Goal: Transaction & Acquisition: Purchase product/service

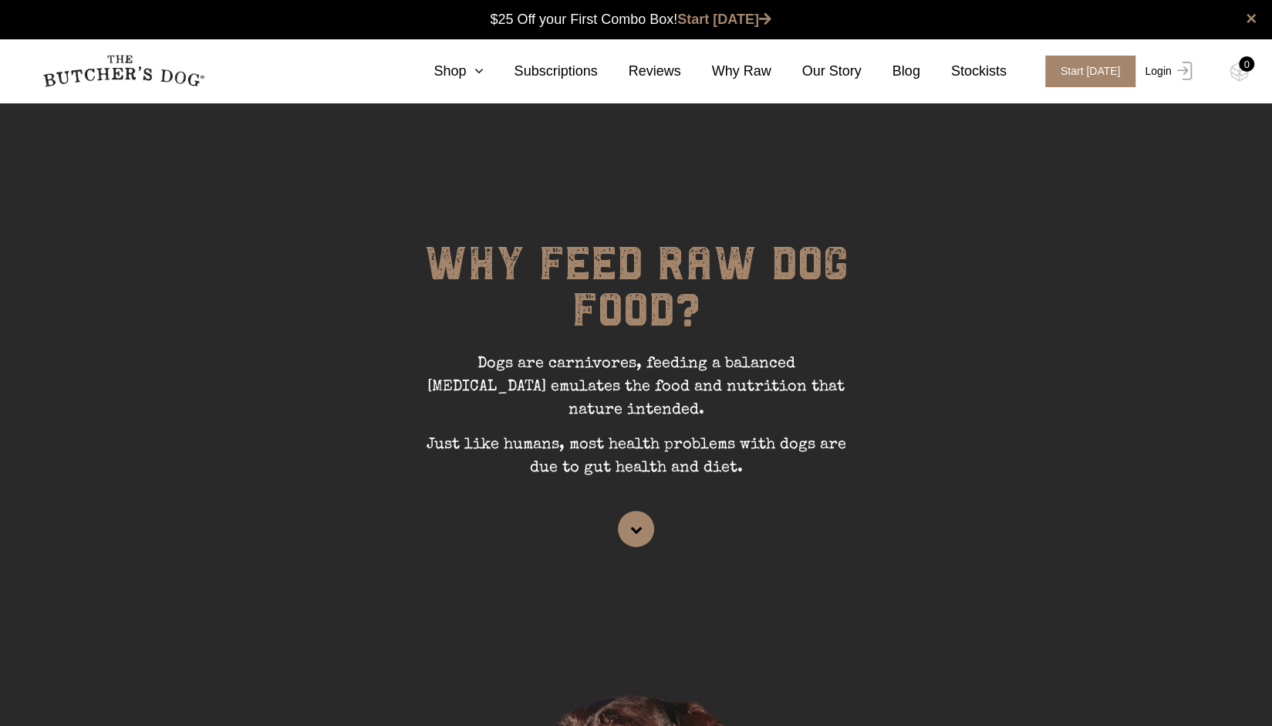
click at [1169, 76] on link "Login" at bounding box center [1166, 72] width 50 height 32
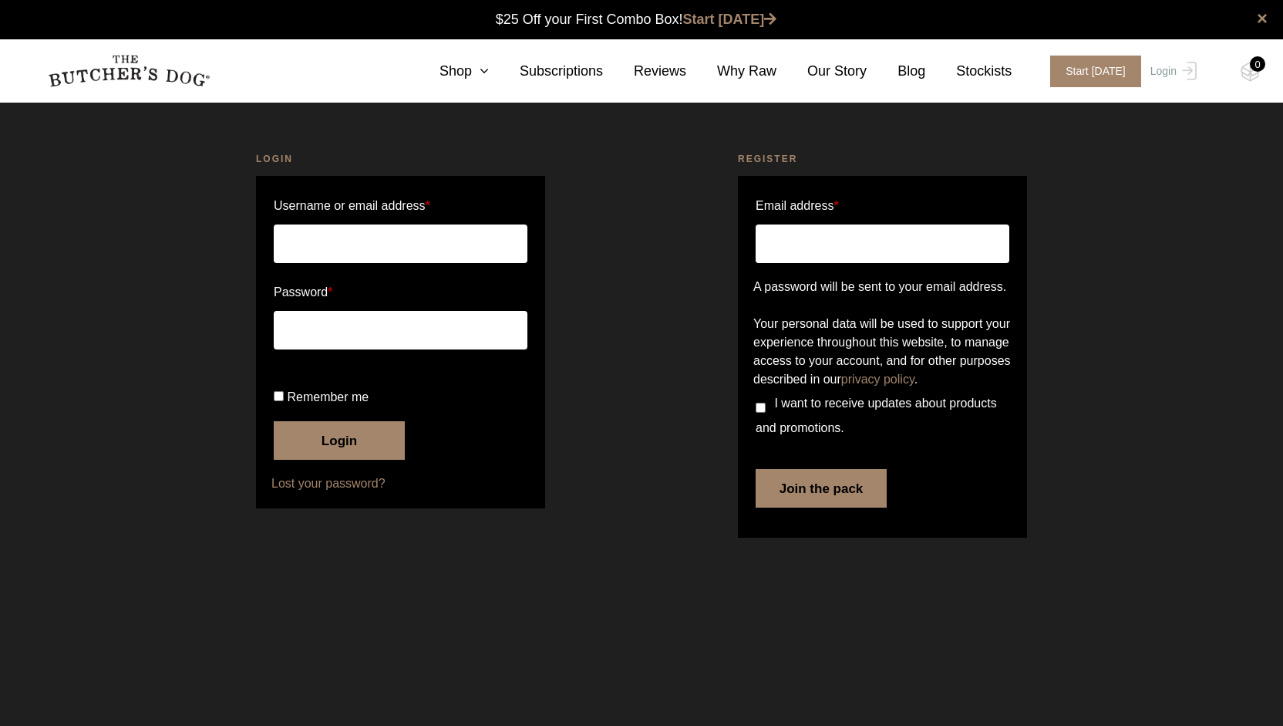
click at [380, 255] on input "Username or email address *" at bounding box center [401, 243] width 254 height 39
type input "janealex@hotmail.com"
click at [393, 283] on label "Password *" at bounding box center [401, 292] width 254 height 25
click at [320, 403] on span "Remember me" at bounding box center [328, 396] width 82 height 13
click at [284, 401] on input "Remember me" at bounding box center [279, 396] width 10 height 10
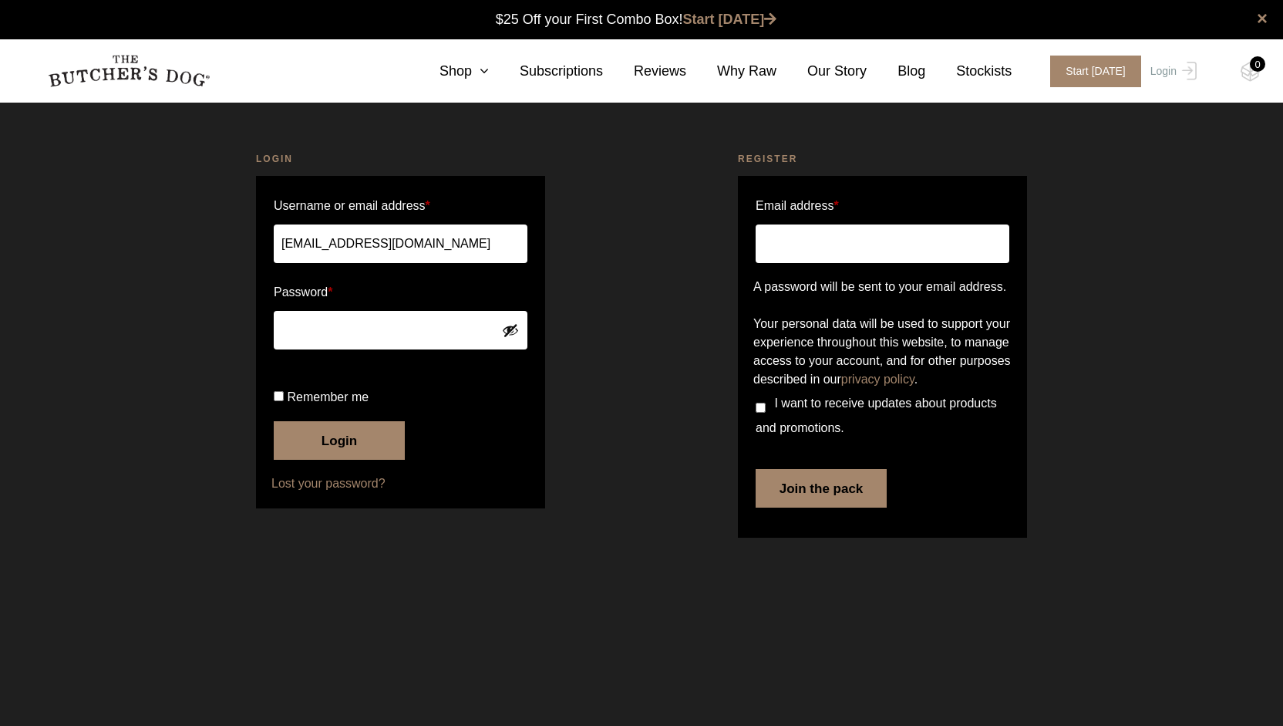
checkbox input "true"
click at [322, 460] on button "Login" at bounding box center [339, 440] width 131 height 39
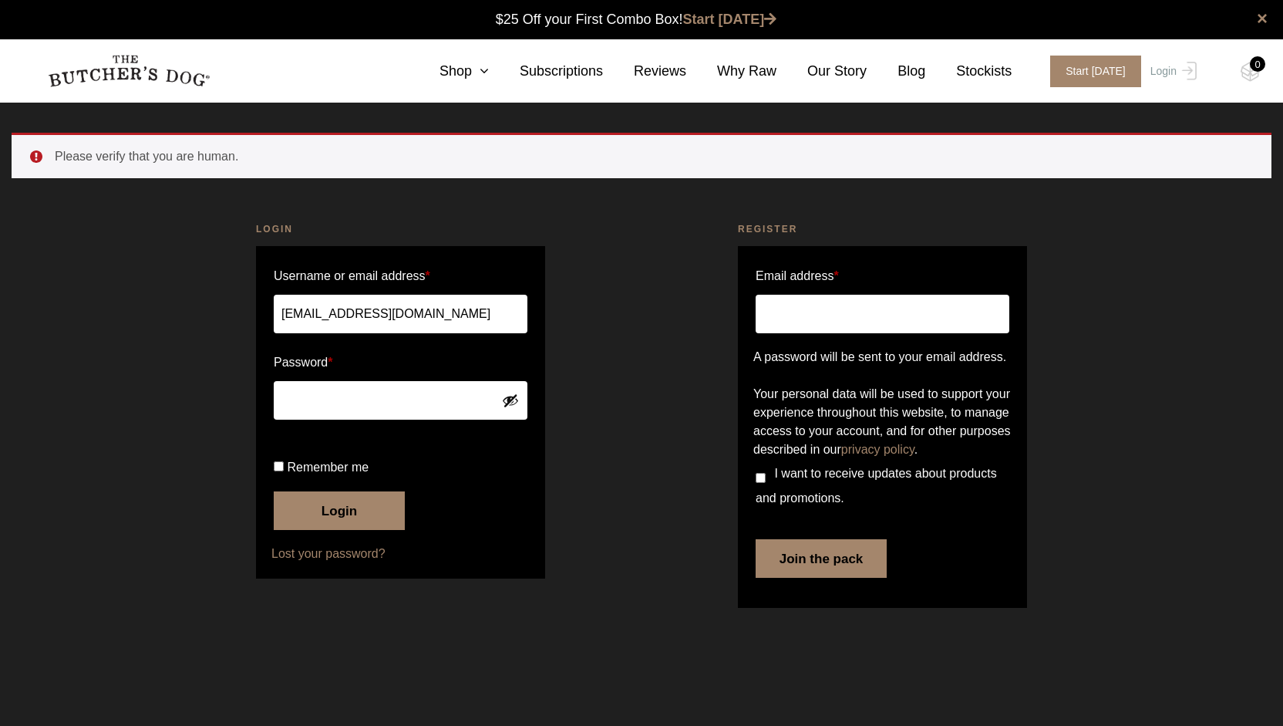
click at [279, 471] on input "Remember me" at bounding box center [279, 466] width 10 height 10
checkbox input "true"
click at [347, 530] on button "Login" at bounding box center [339, 510] width 131 height 39
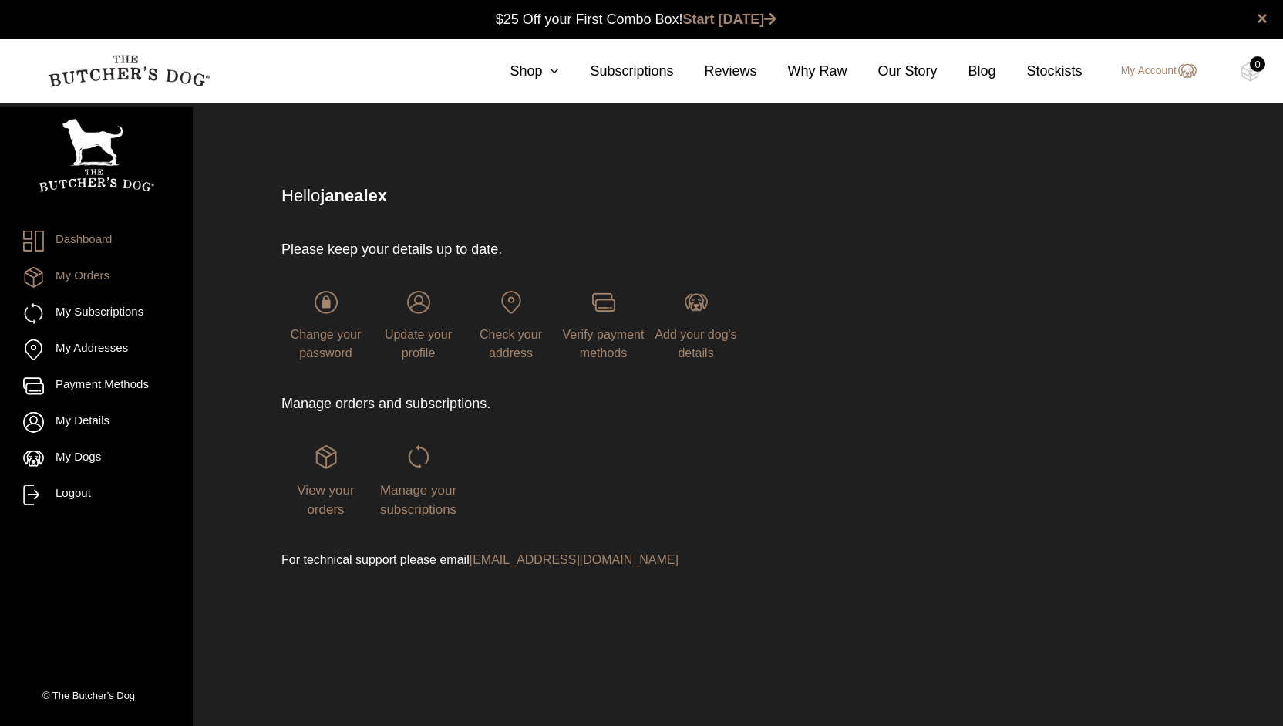
click at [89, 273] on link "My Orders" at bounding box center [96, 277] width 147 height 21
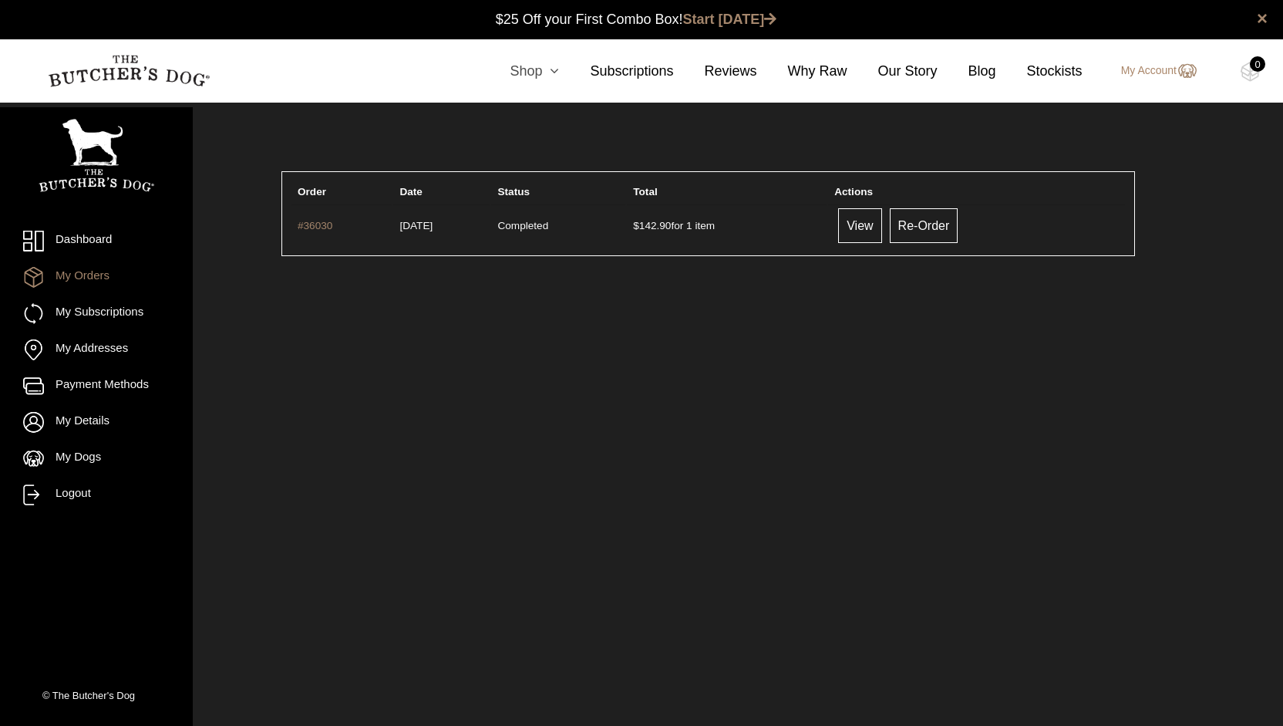
click at [547, 76] on link "Shop" at bounding box center [519, 71] width 80 height 21
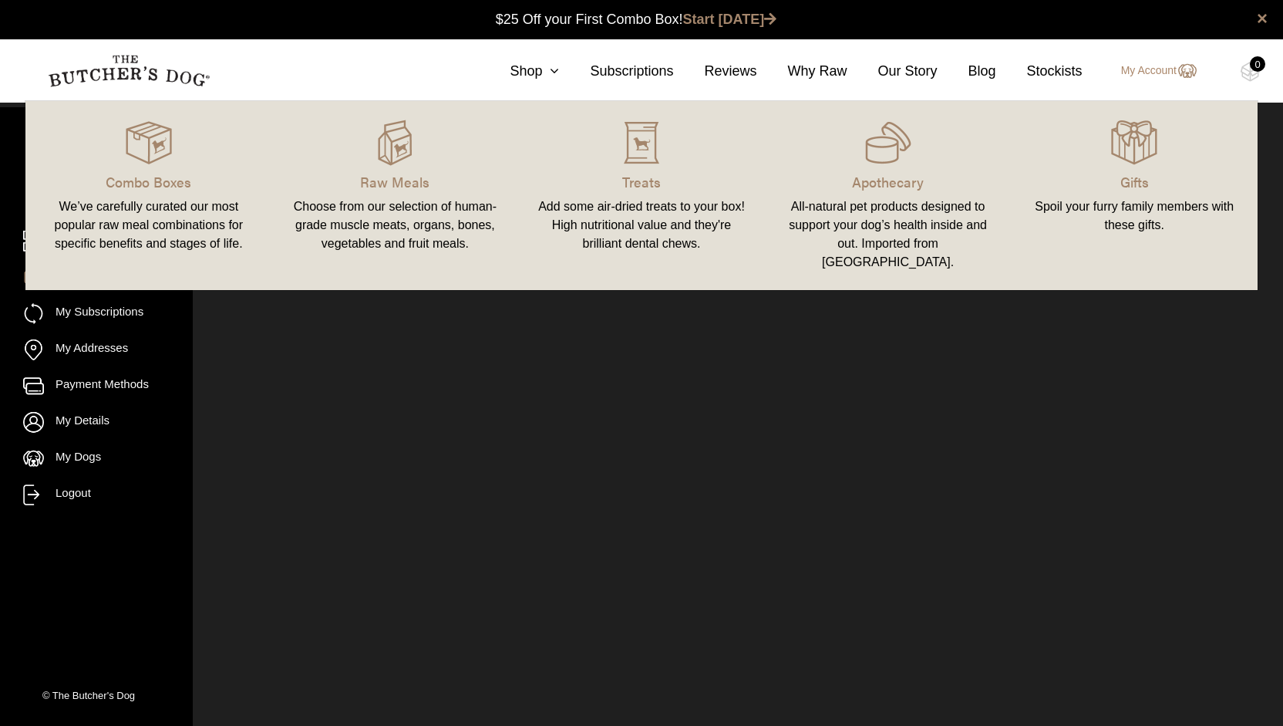
click at [463, 431] on html "Place order ✕ Get item availability info & delivery time for your location. SUB…" at bounding box center [641, 363] width 1283 height 726
click at [387, 181] on p "Raw Meals" at bounding box center [396, 181] width 210 height 21
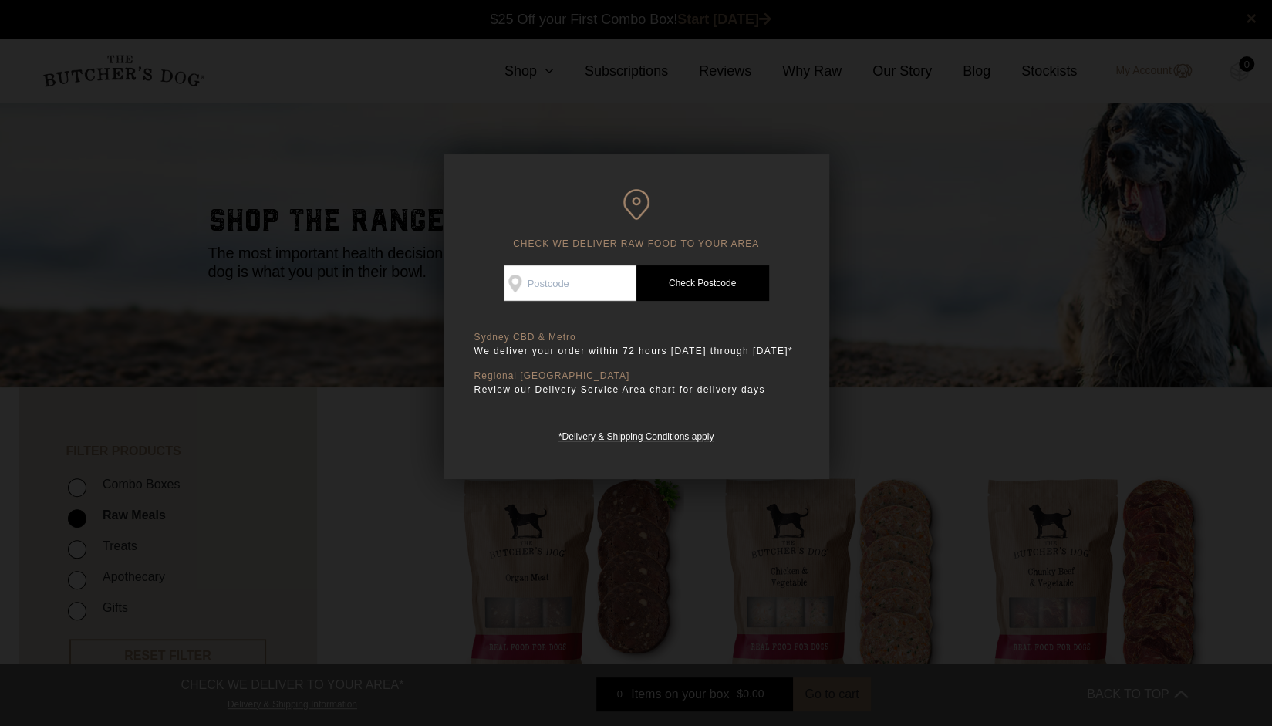
click at [565, 285] on input "Check Availability At" at bounding box center [570, 282] width 133 height 35
type input "2065"
click at [700, 285] on link "Check Postcode" at bounding box center [702, 282] width 133 height 35
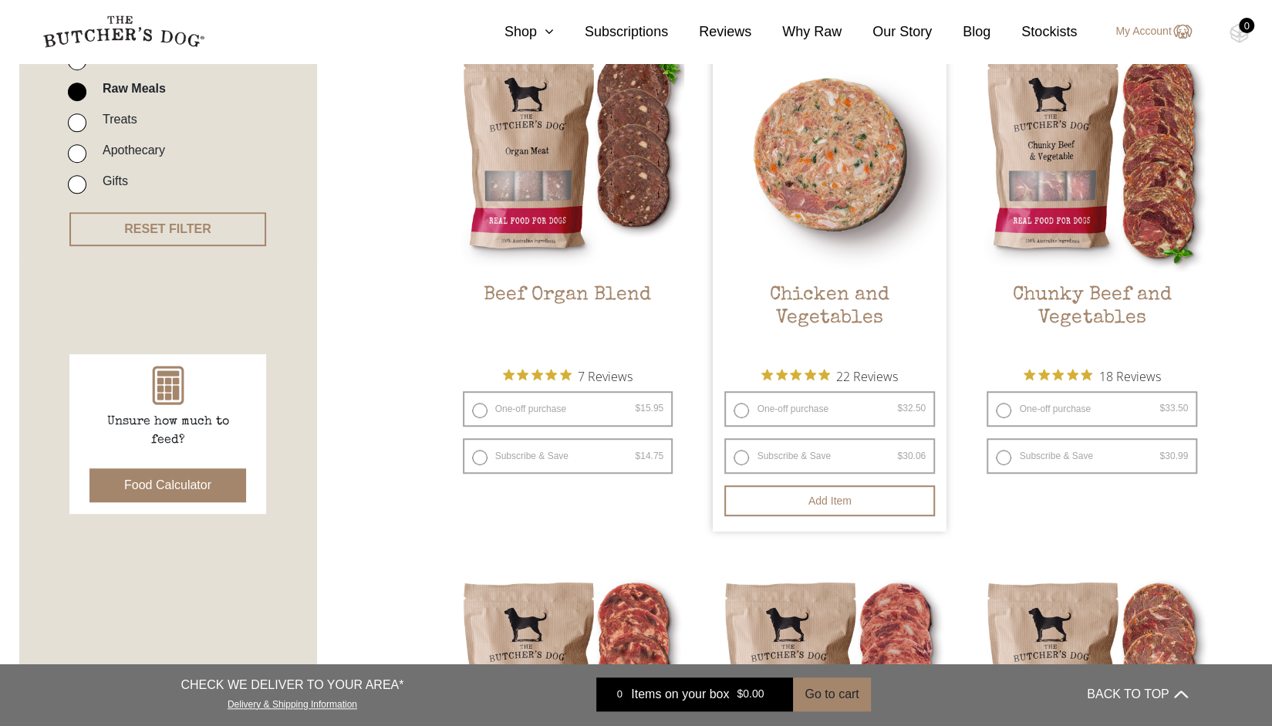
scroll to position [426, 0]
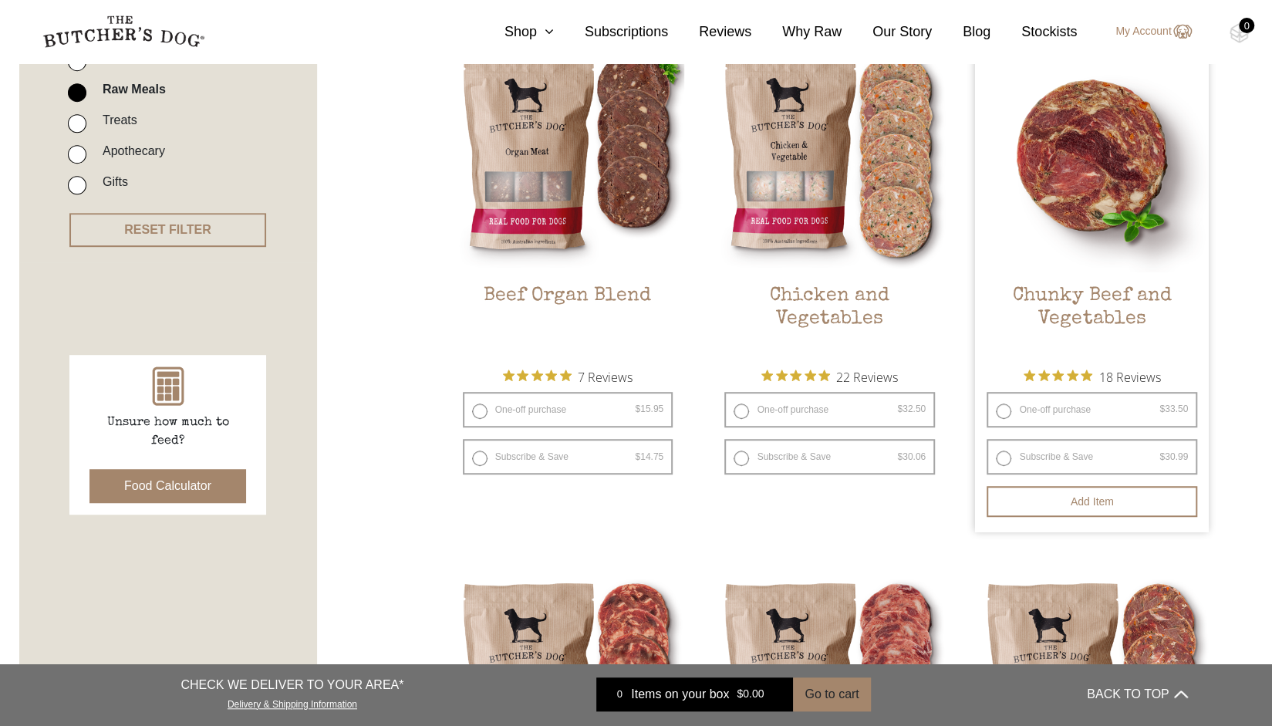
click at [1052, 409] on label "One-off purchase $ 33.50 — or subscribe and save 7.5%" at bounding box center [1091, 409] width 211 height 35
radio input "true"
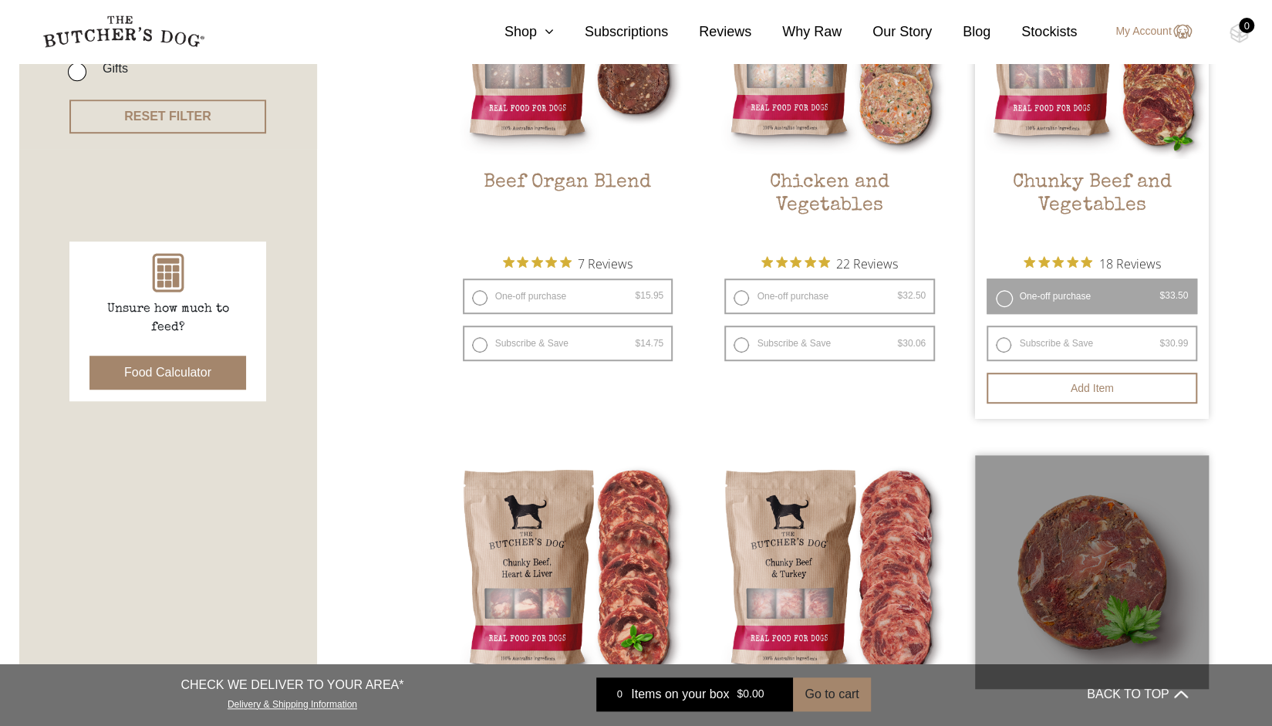
scroll to position [543, 0]
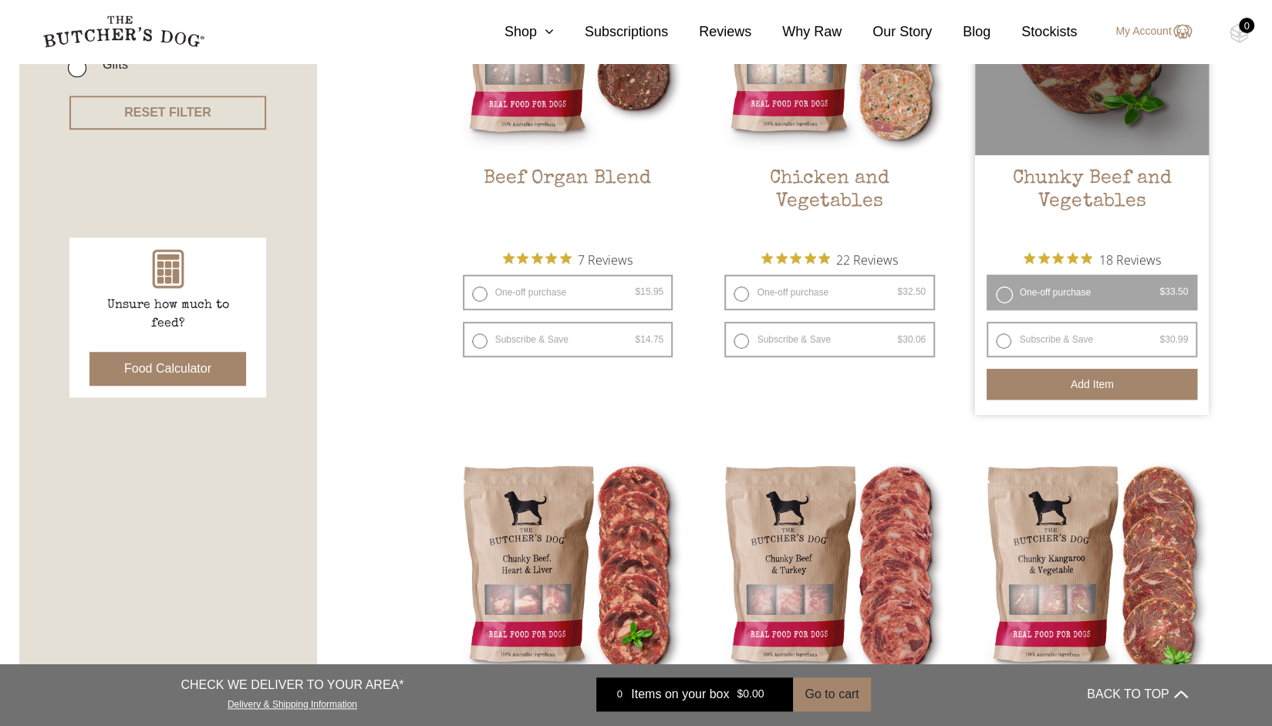
click at [1087, 381] on button "Add item" at bounding box center [1091, 384] width 211 height 31
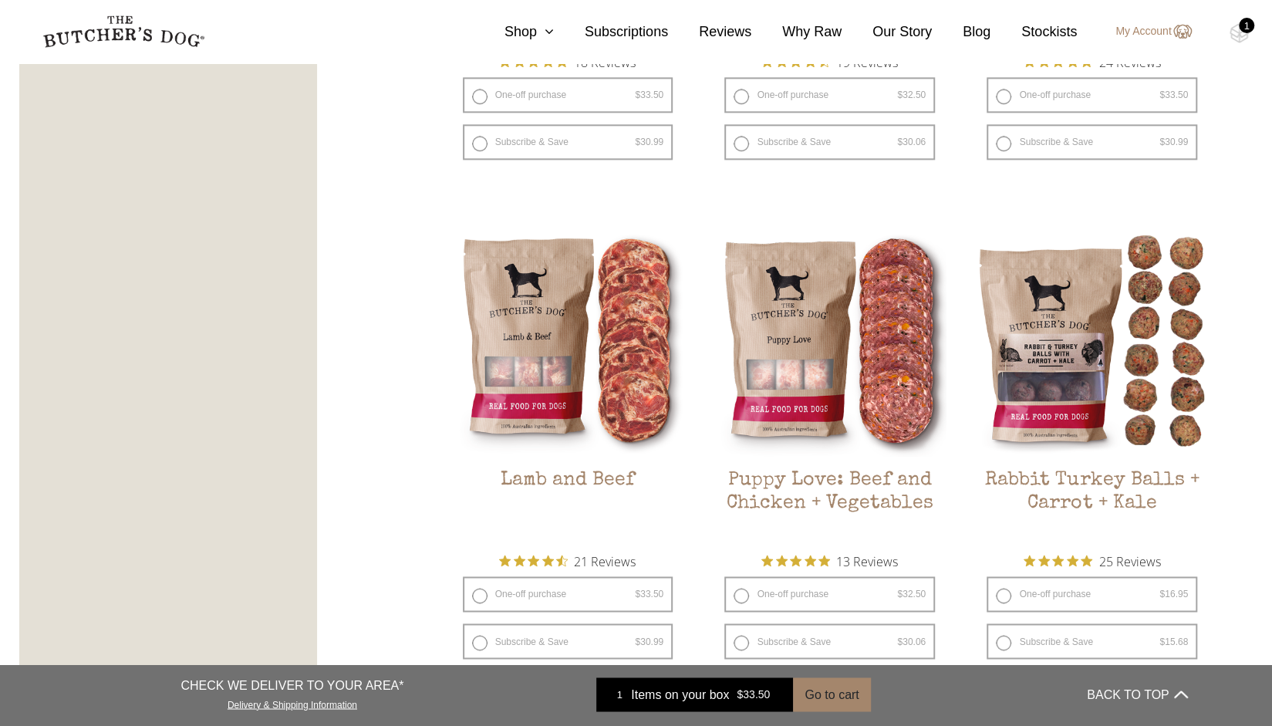
scroll to position [1267, 0]
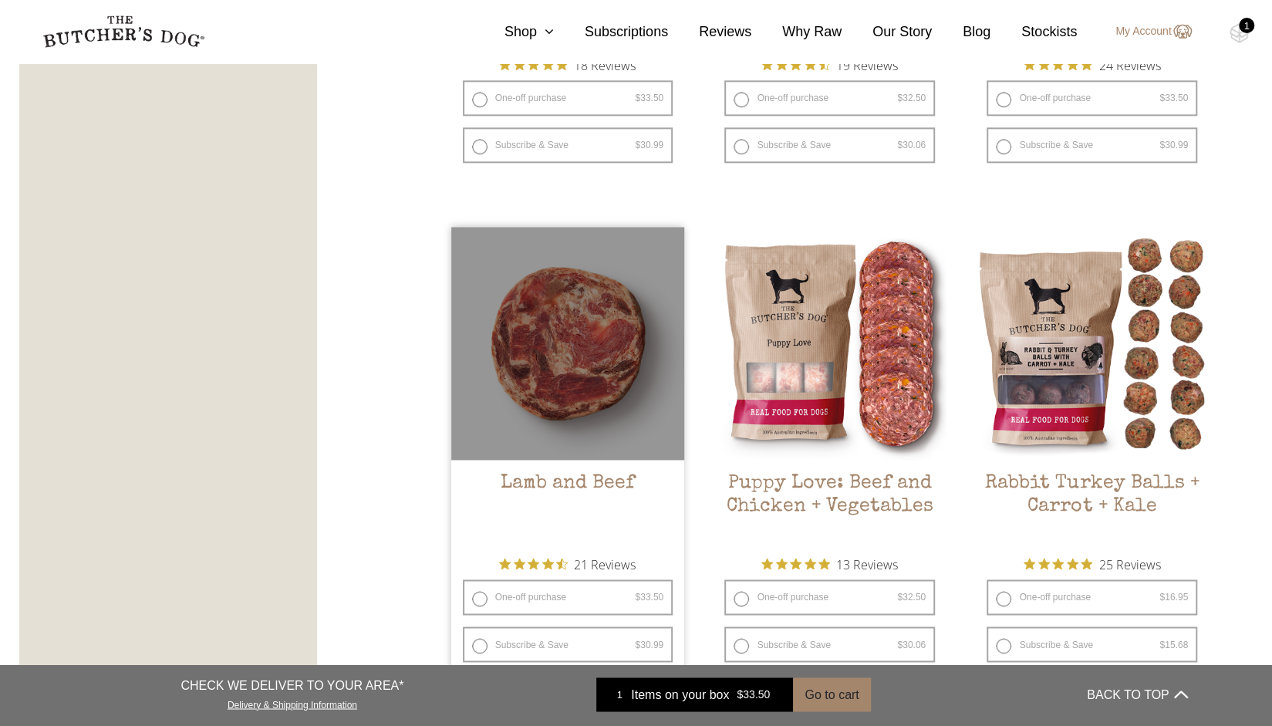
click at [586, 599] on label "One-off purchase $ 33.50 — or subscribe and save 7.5%" at bounding box center [568, 596] width 211 height 35
radio input "true"
radio input "false"
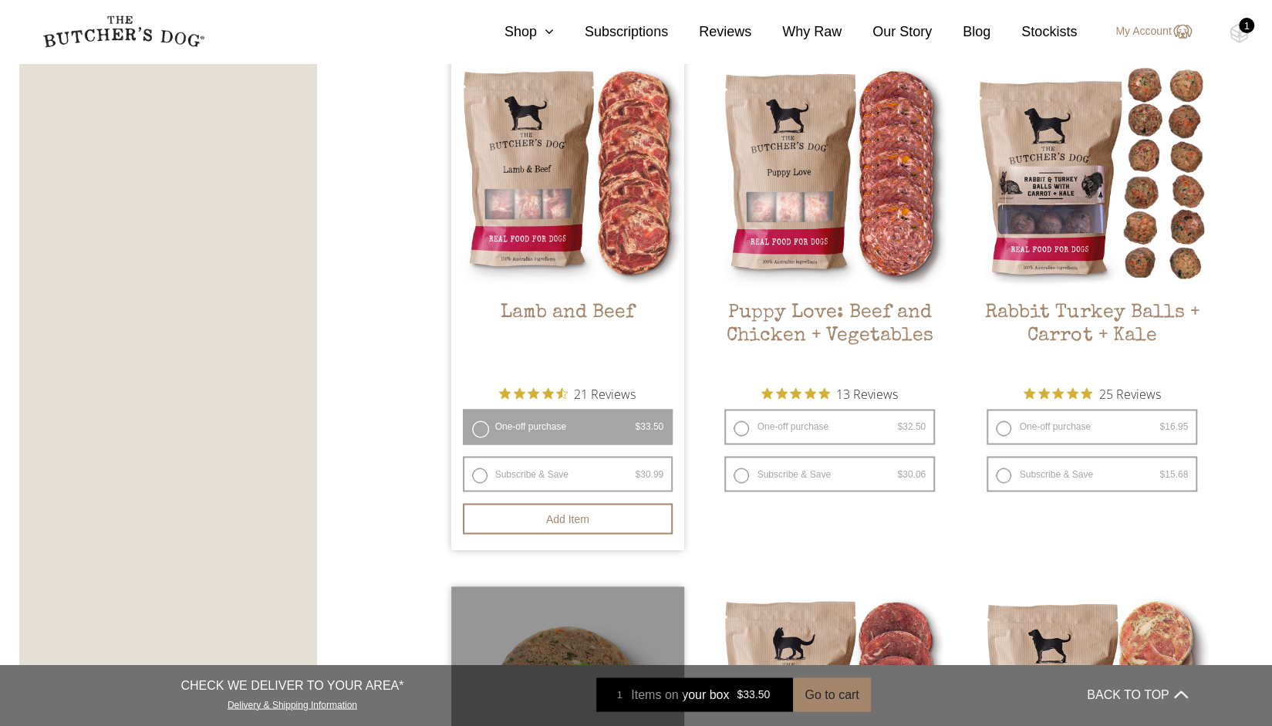
scroll to position [1434, 0]
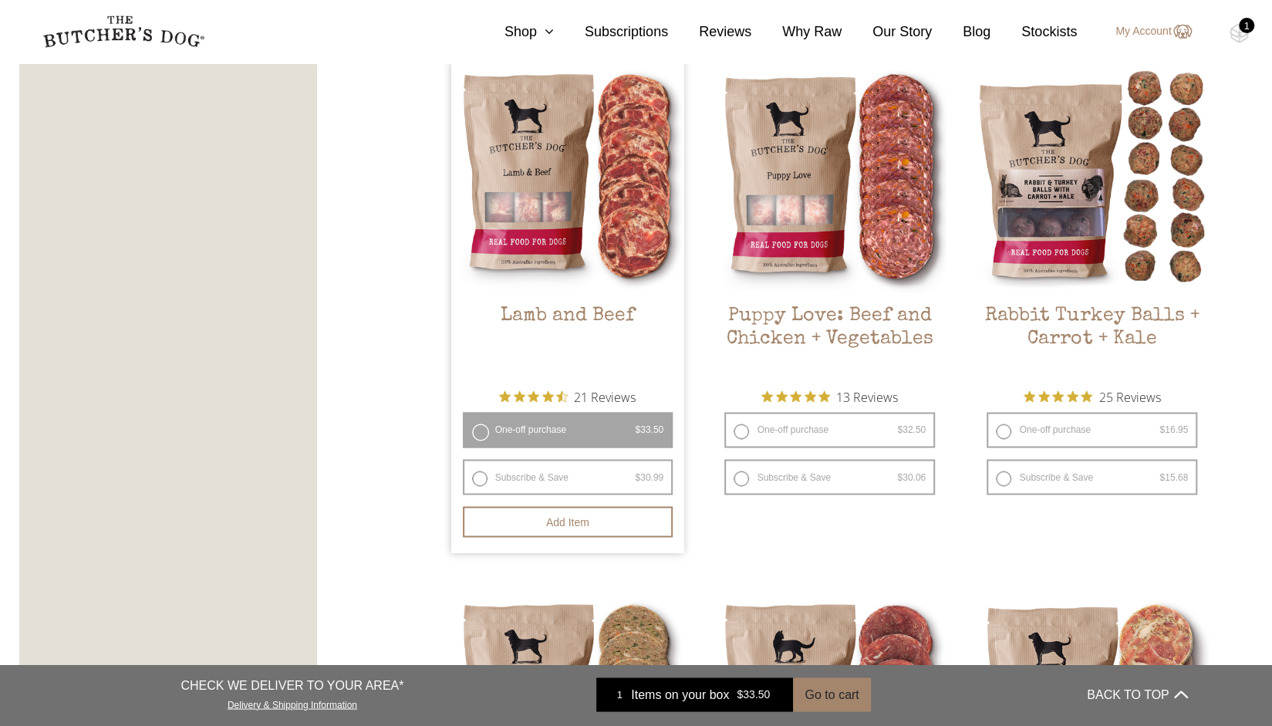
click at [700, 351] on ul "Beef Organ Blend $ 15.95 — or subscribe and save 7.5% 7 Reviews One-off purchas…" at bounding box center [830, 59] width 759 height 2059
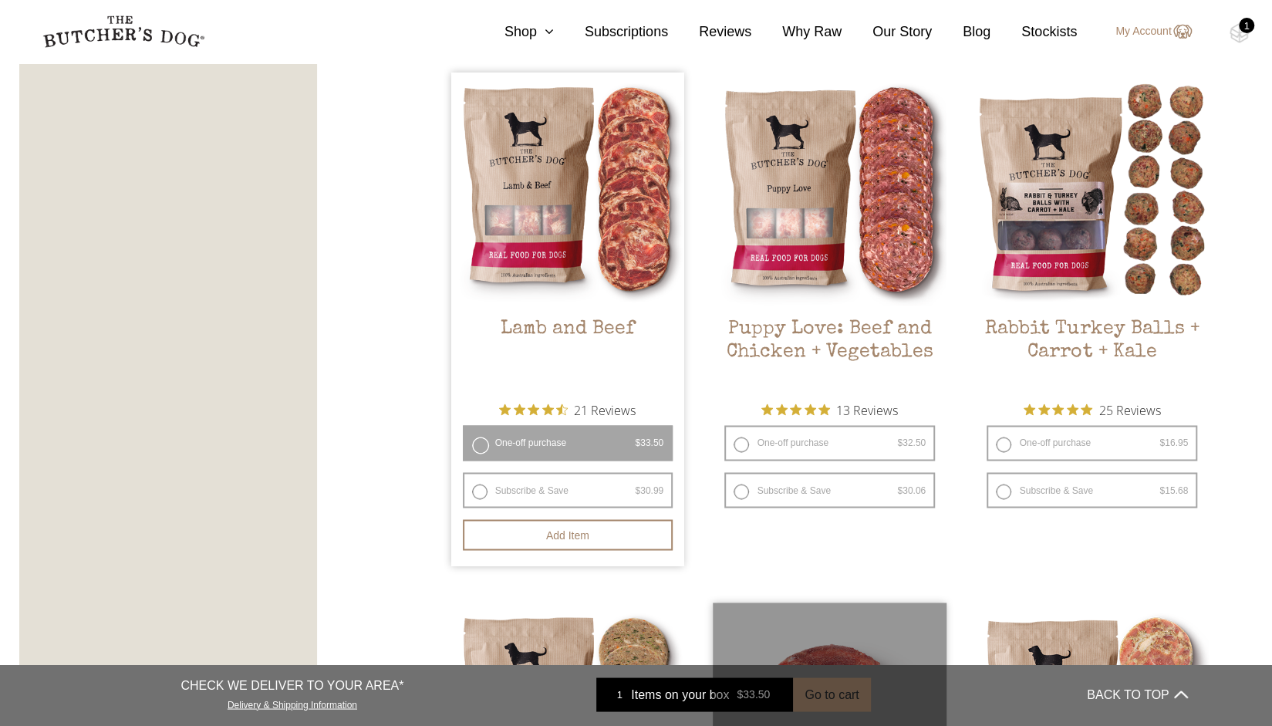
scroll to position [1419, 0]
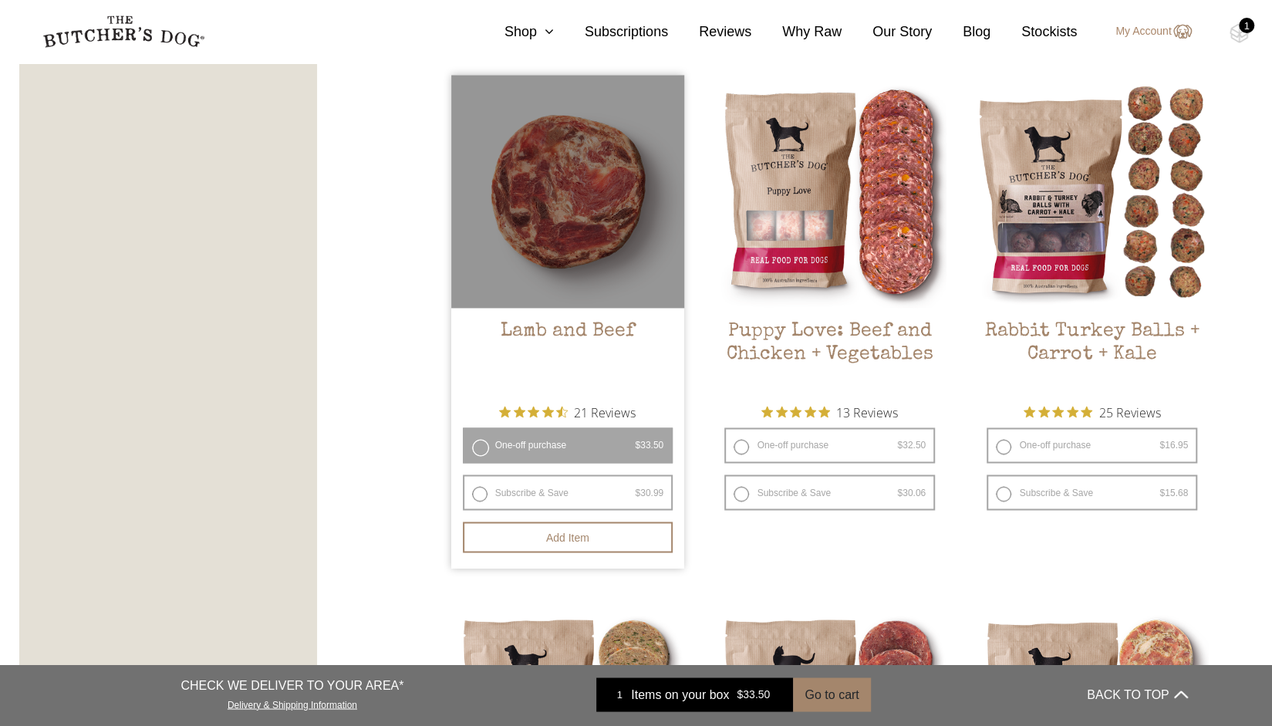
click at [548, 329] on h2 "Lamb and Beef" at bounding box center [568, 356] width 234 height 72
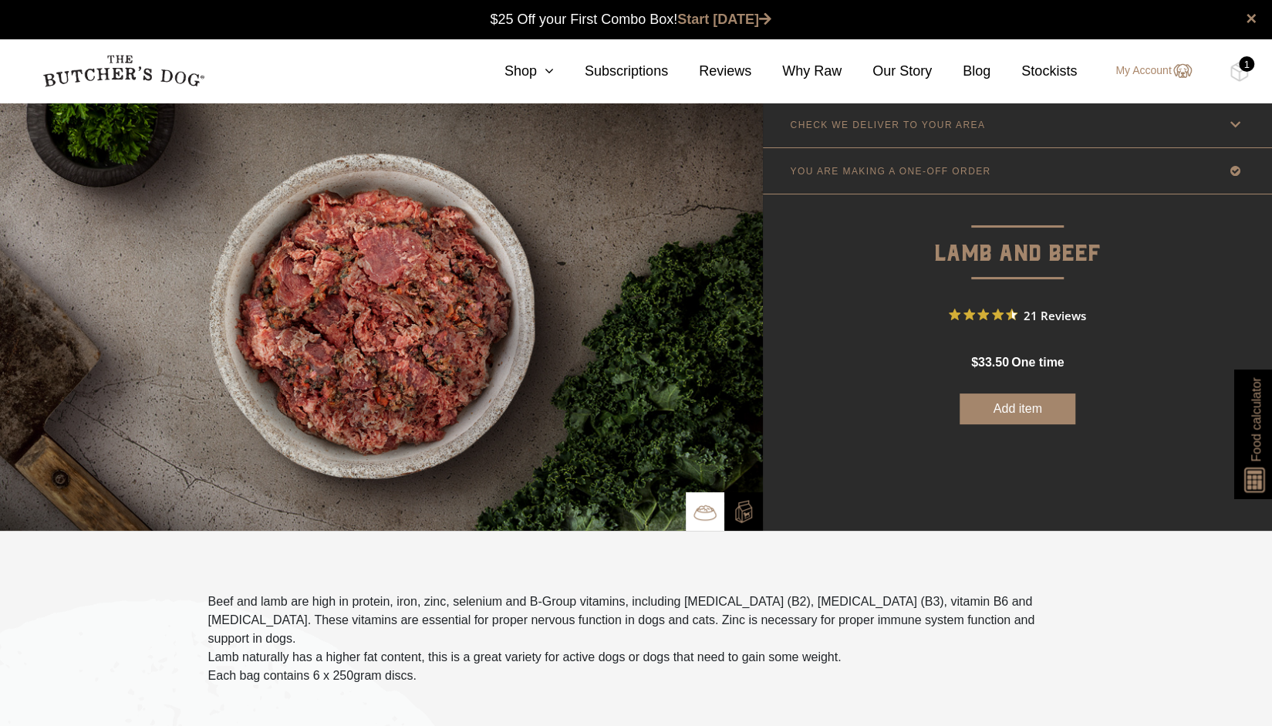
click at [1005, 402] on button "Add item" at bounding box center [1017, 408] width 116 height 31
click at [538, 72] on link "Shop" at bounding box center [514, 71] width 80 height 21
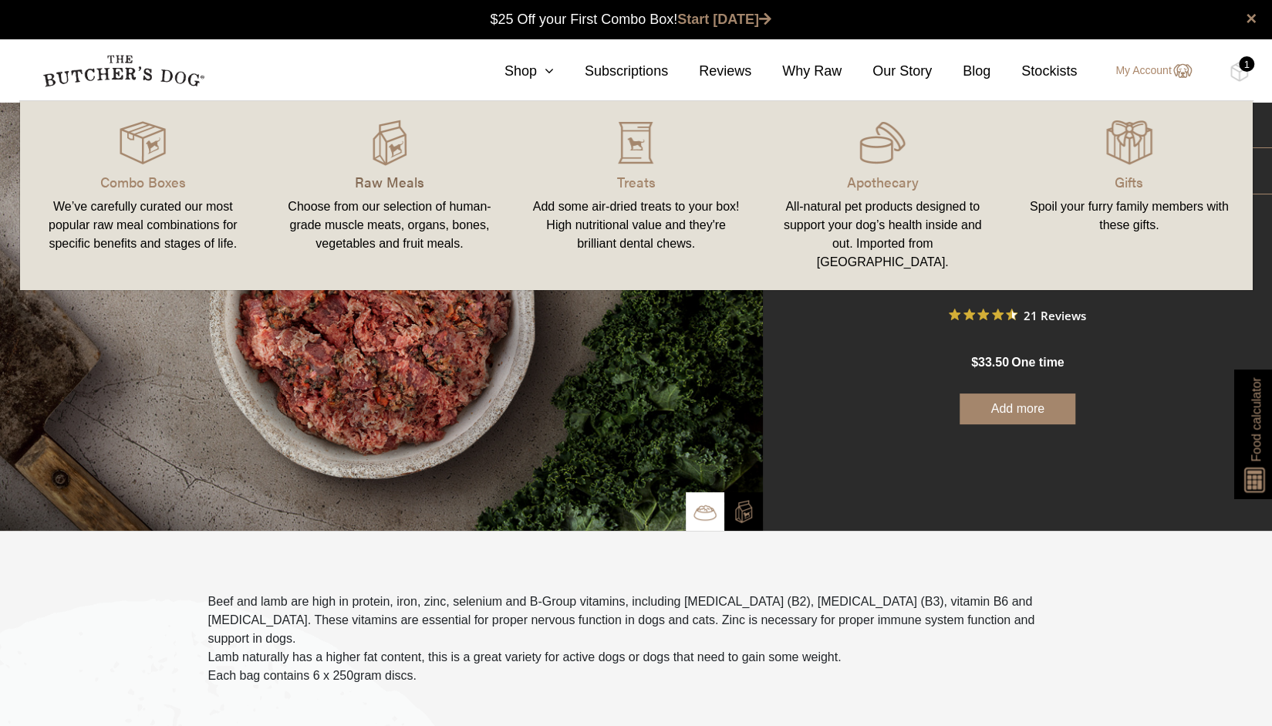
click at [401, 183] on p "Raw Meals" at bounding box center [390, 181] width 210 height 21
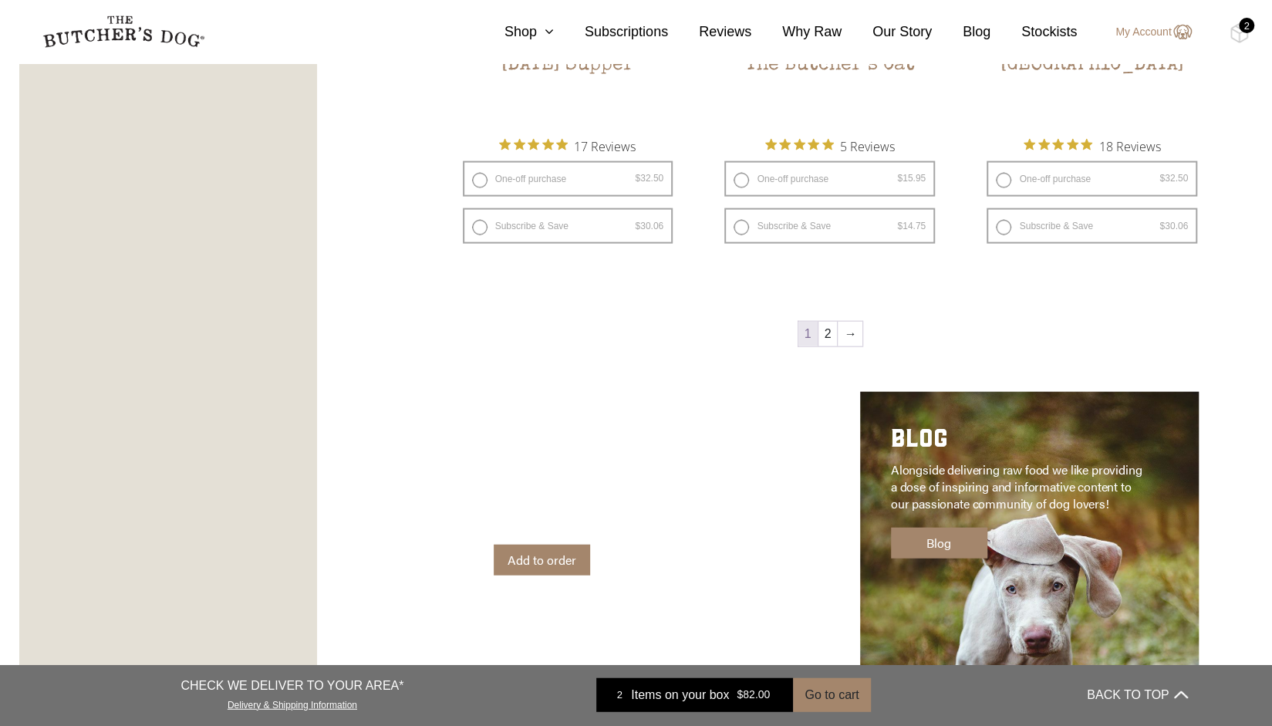
scroll to position [2122, 0]
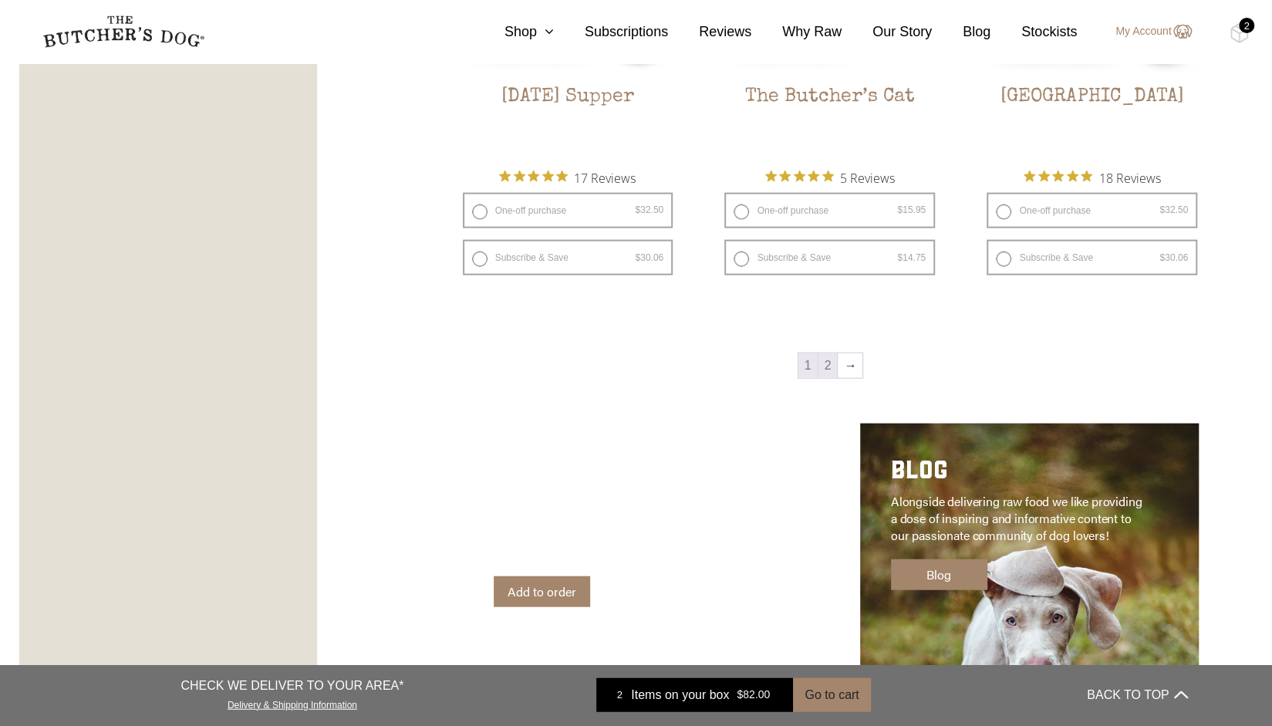
click at [830, 362] on link "2" at bounding box center [827, 365] width 19 height 25
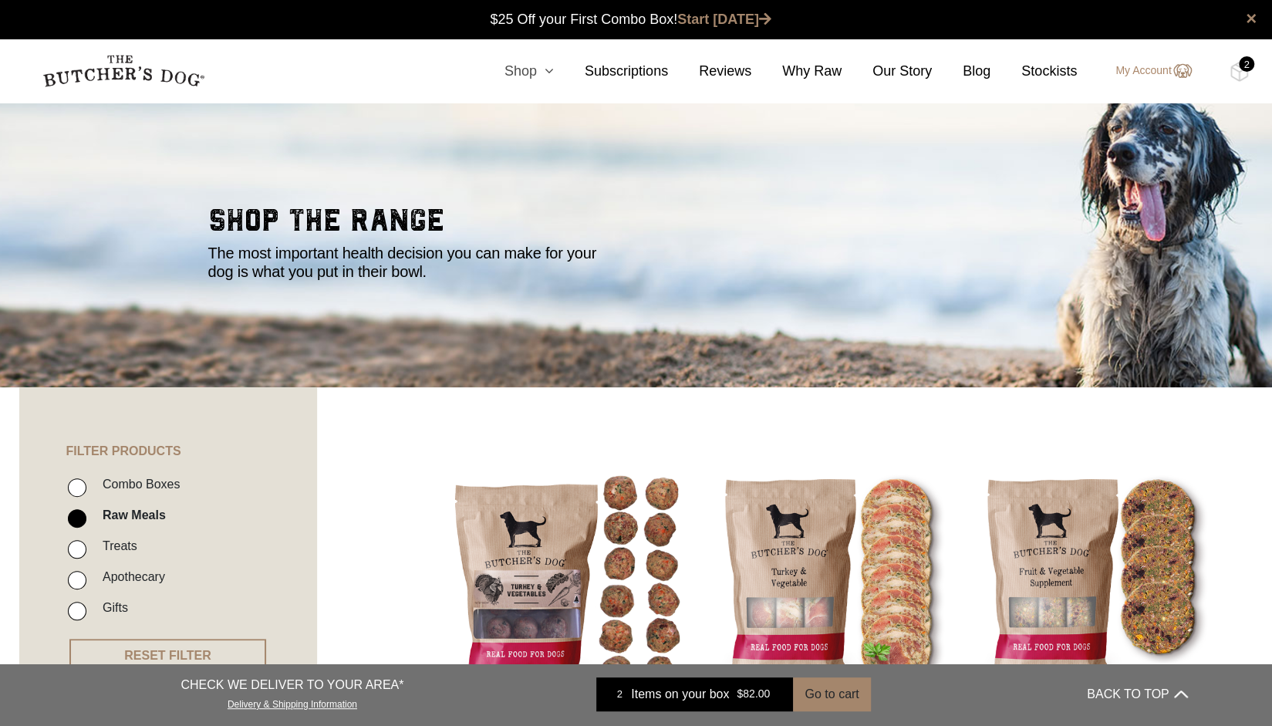
click at [552, 69] on icon at bounding box center [545, 71] width 17 height 14
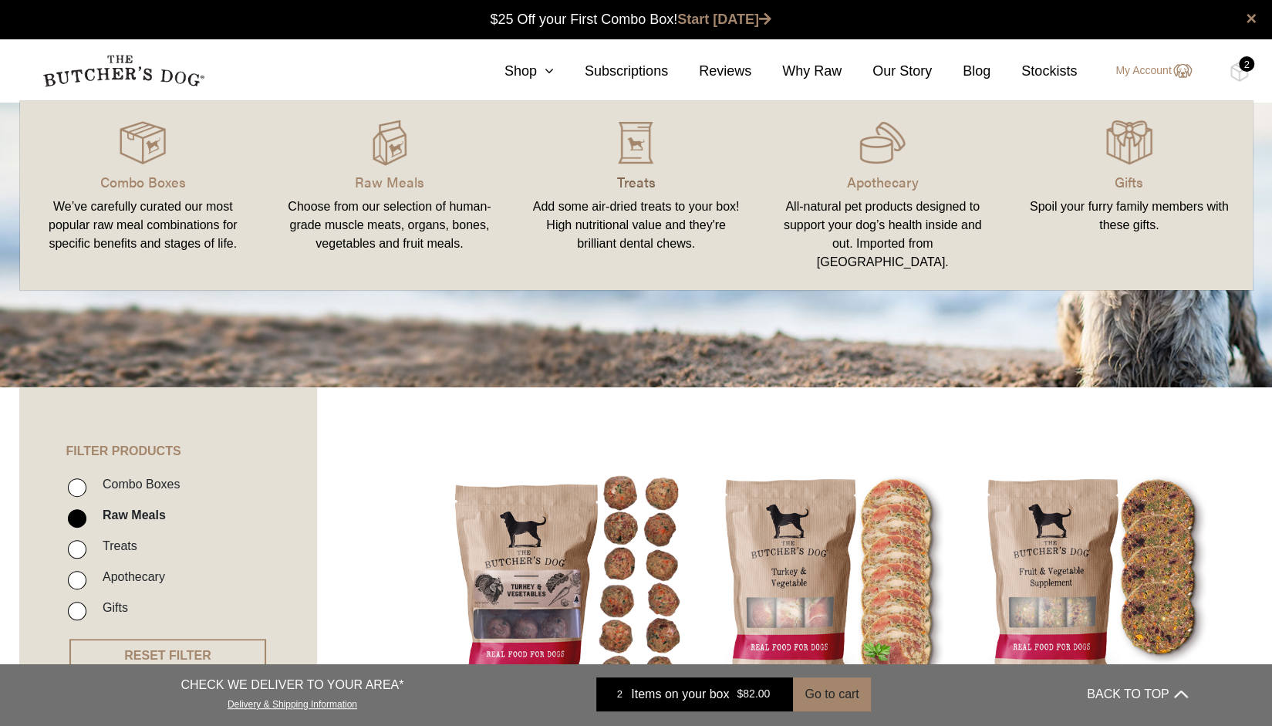
click at [635, 180] on p "Treats" at bounding box center [636, 181] width 210 height 21
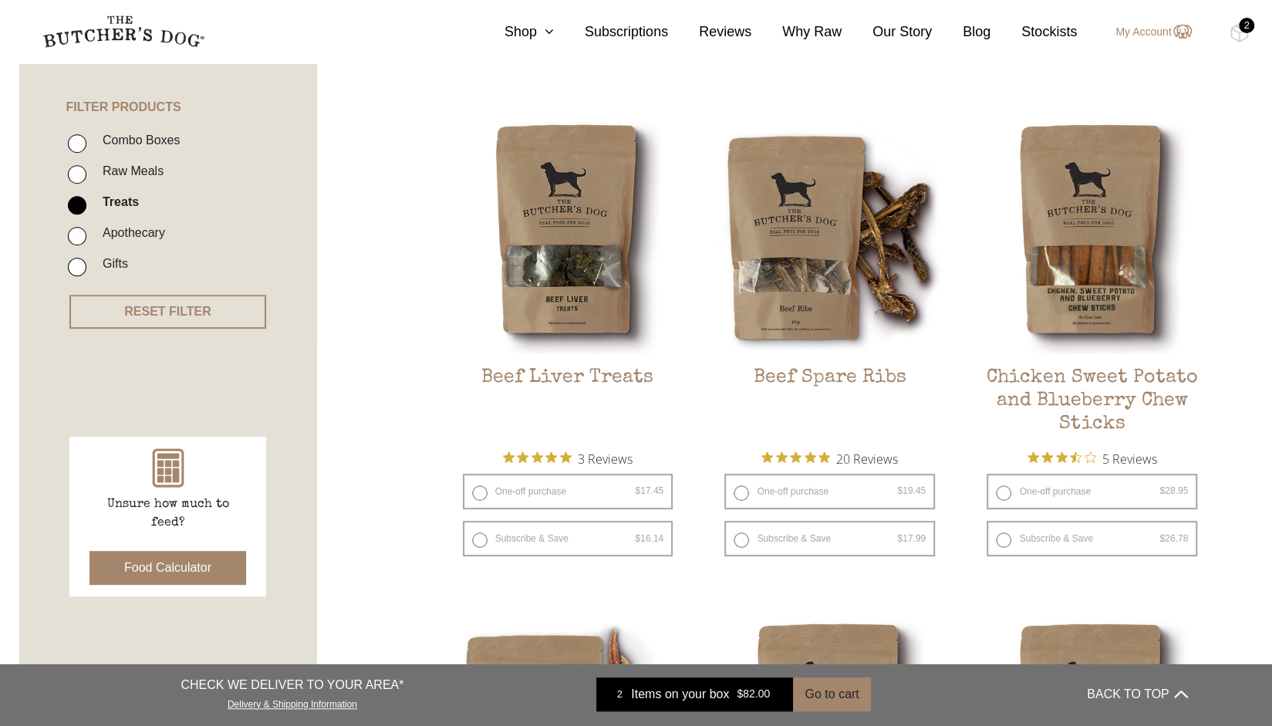
scroll to position [395, 0]
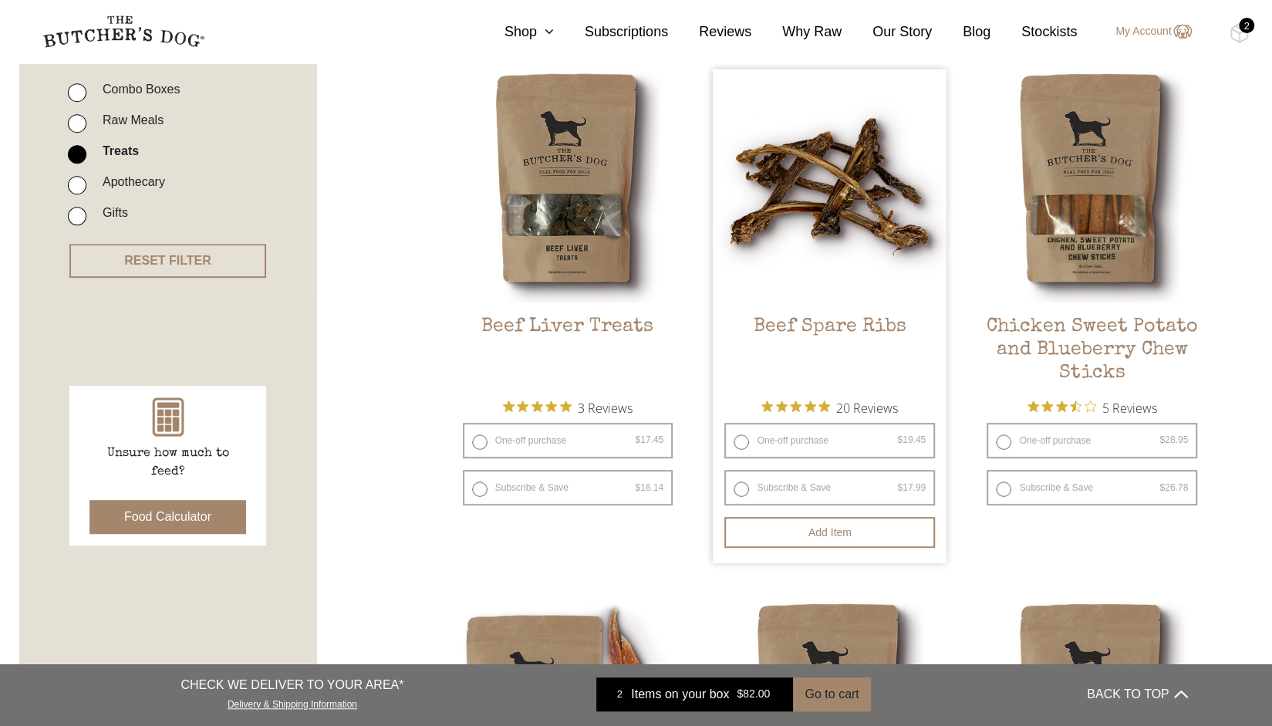
click at [872, 443] on label "One-off purchase $ 19.45 — or subscribe and save 7.5%" at bounding box center [829, 440] width 211 height 35
radio input "true"
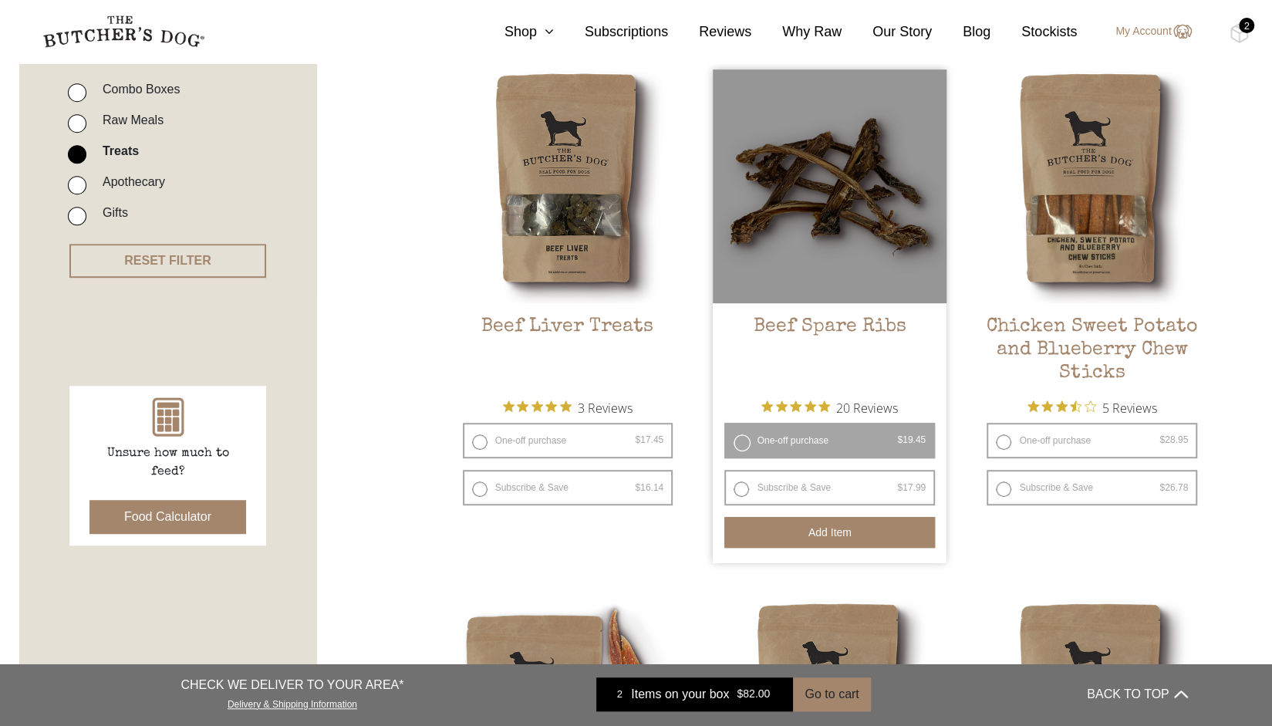
click at [839, 528] on button "Add item" at bounding box center [829, 532] width 211 height 31
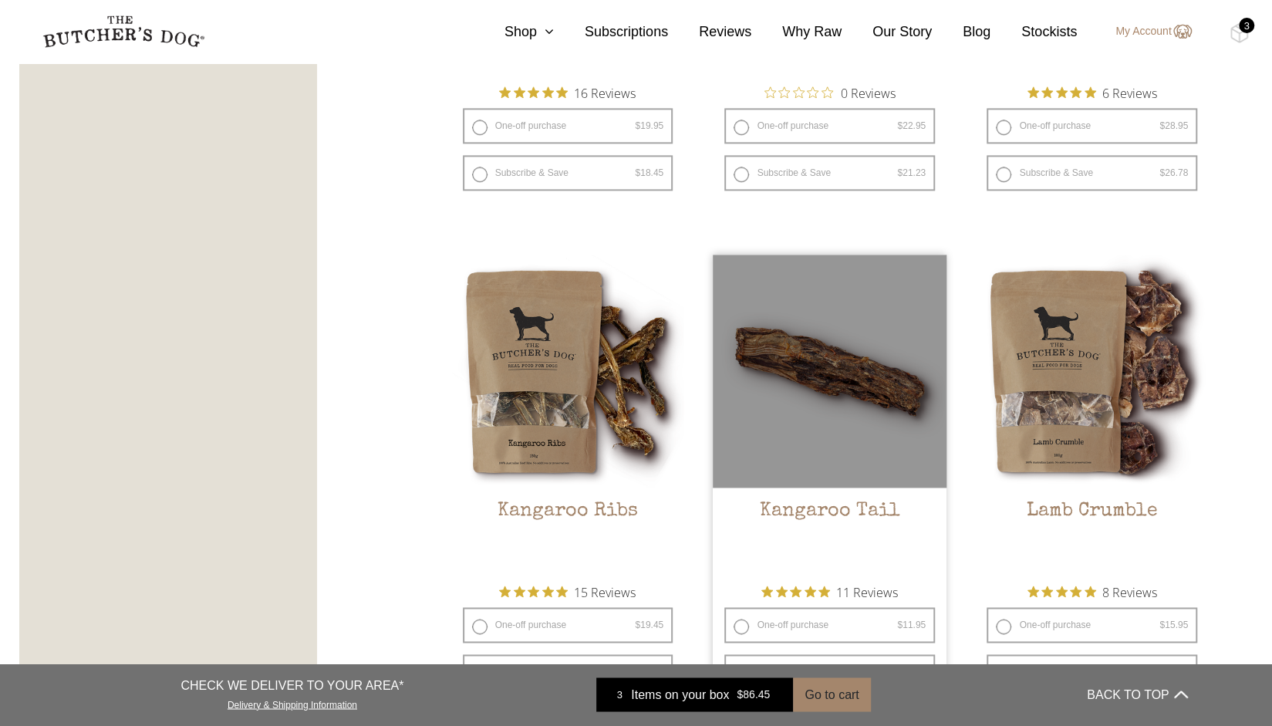
scroll to position [1237, 0]
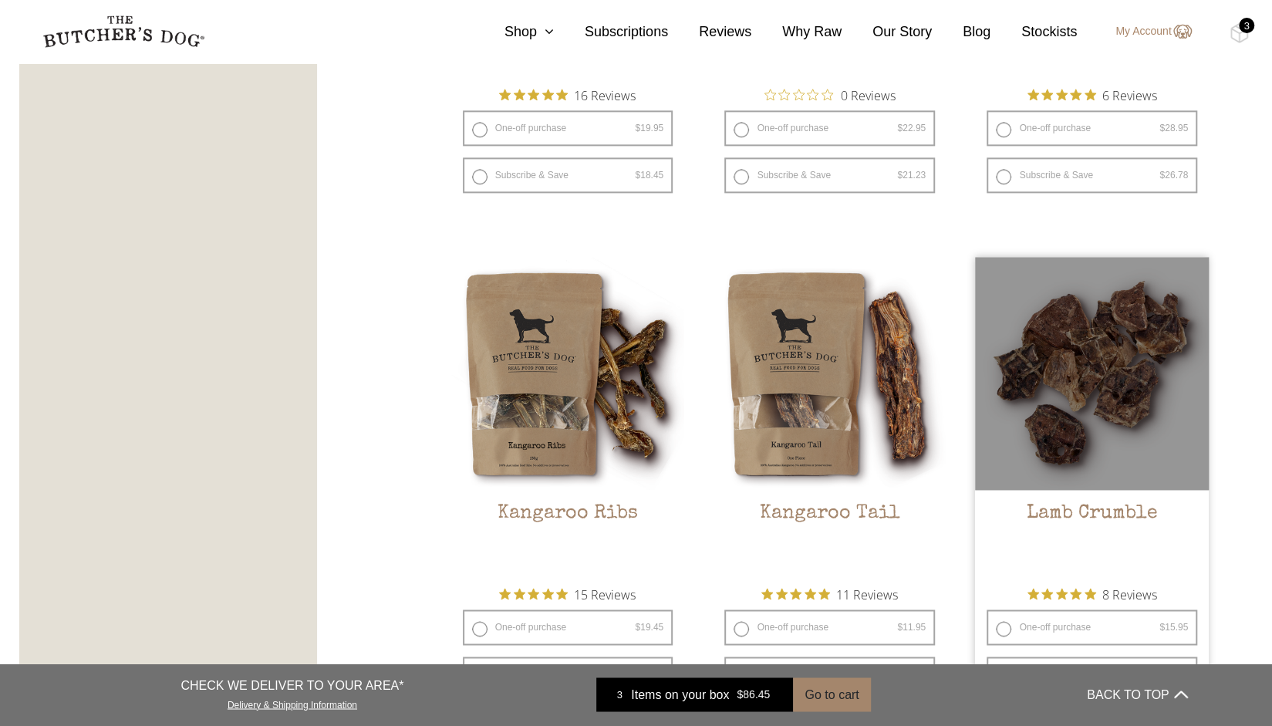
click at [1070, 513] on h2 "Lamb Crumble" at bounding box center [1092, 538] width 234 height 72
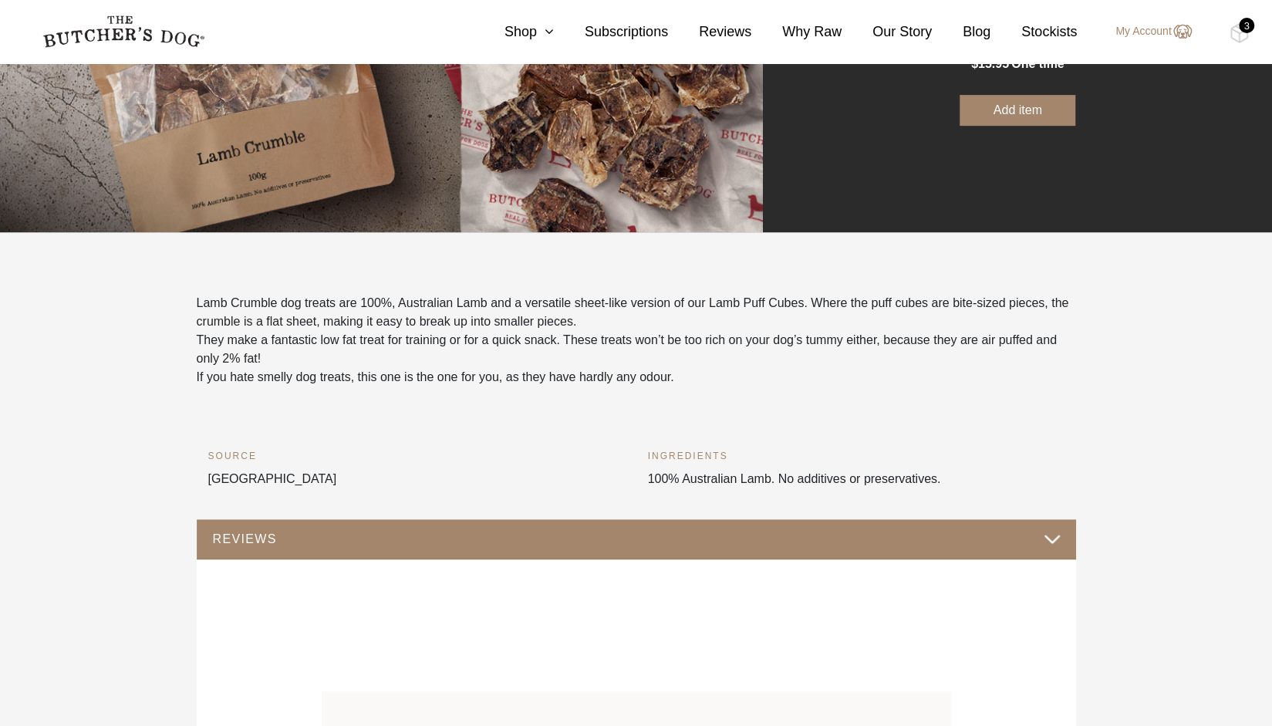
scroll to position [298, 0]
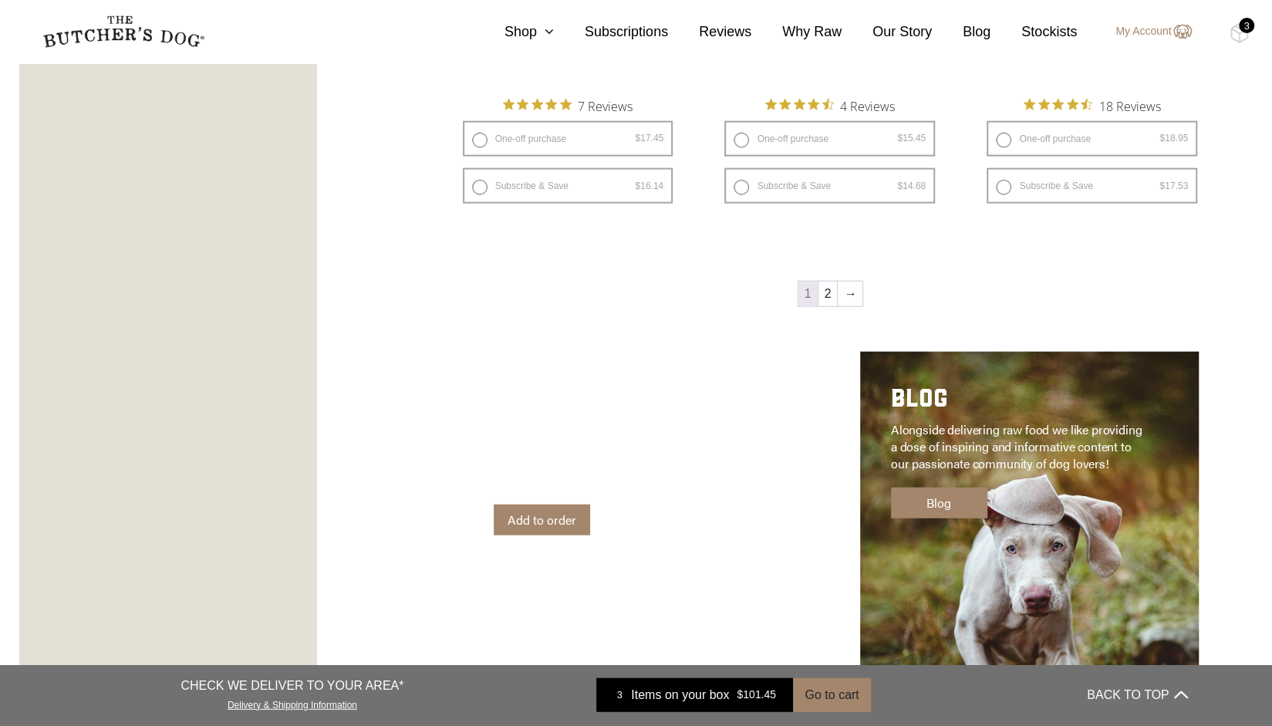
scroll to position [2232, 0]
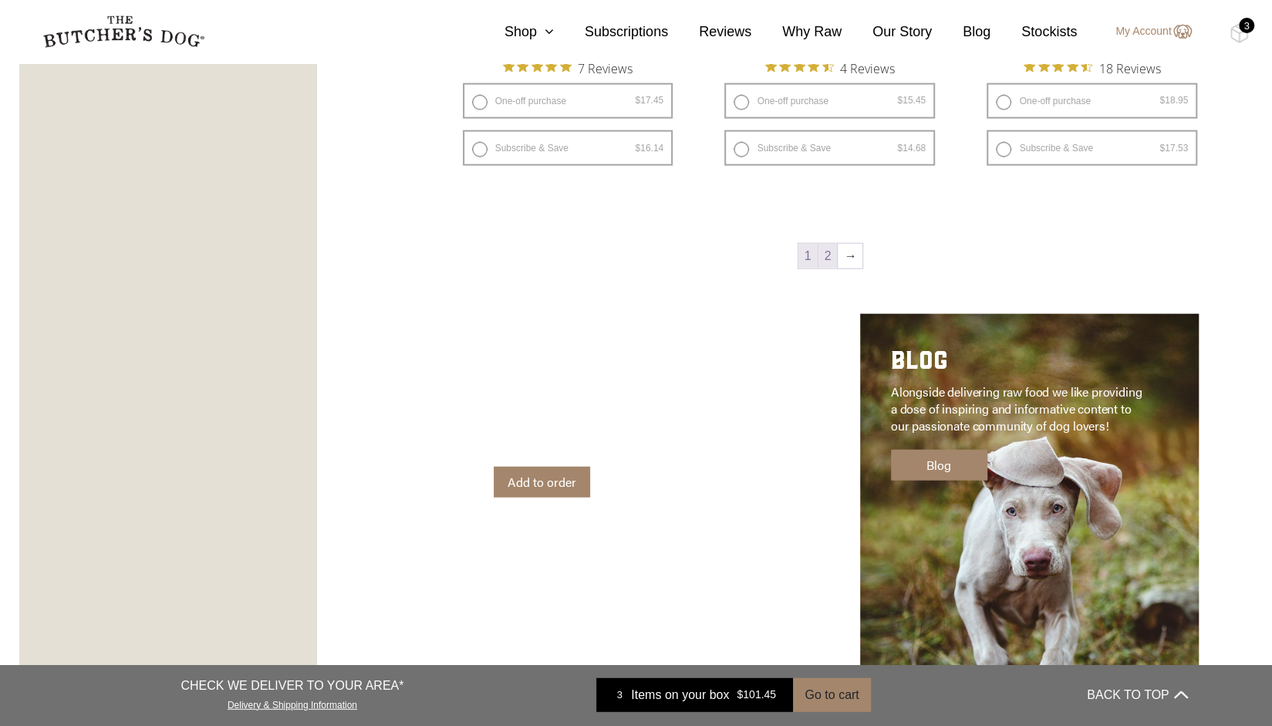
click at [828, 257] on link "2" at bounding box center [827, 256] width 19 height 25
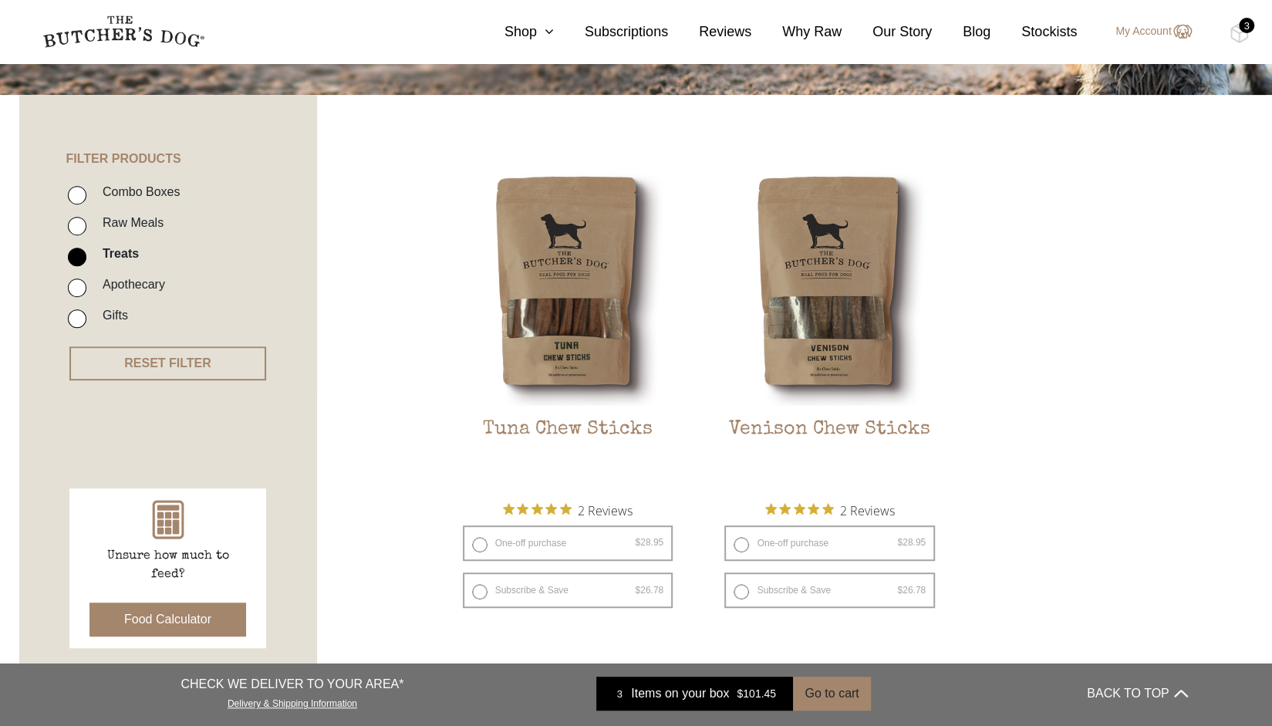
scroll to position [291, 0]
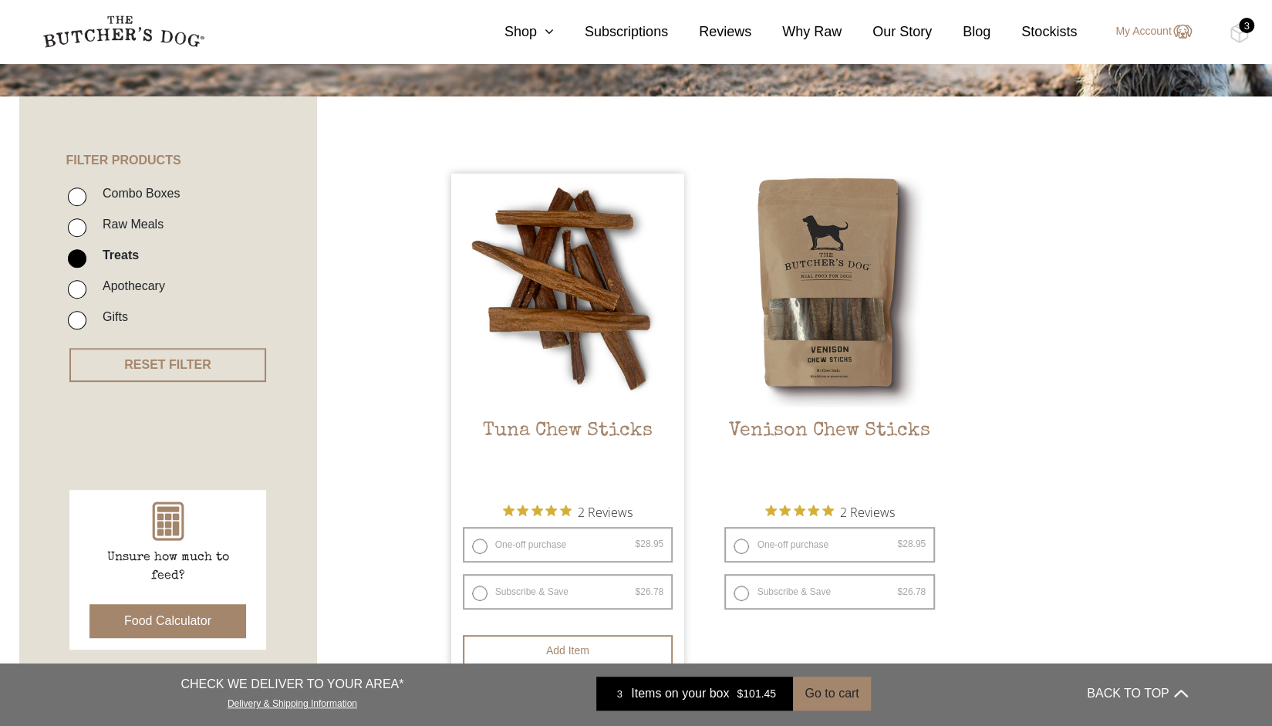
click at [588, 315] on img at bounding box center [568, 291] width 234 height 234
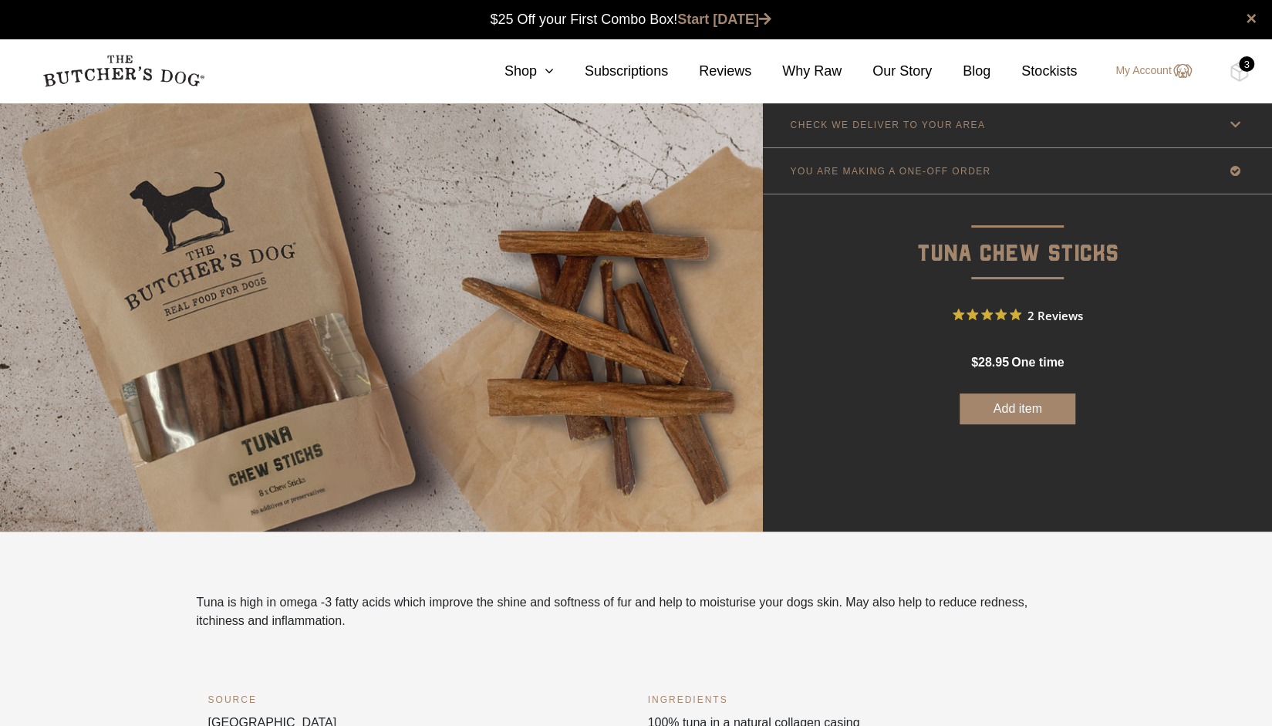
click at [588, 315] on img at bounding box center [381, 317] width 763 height 430
click at [538, 70] on link "Shop" at bounding box center [514, 71] width 80 height 21
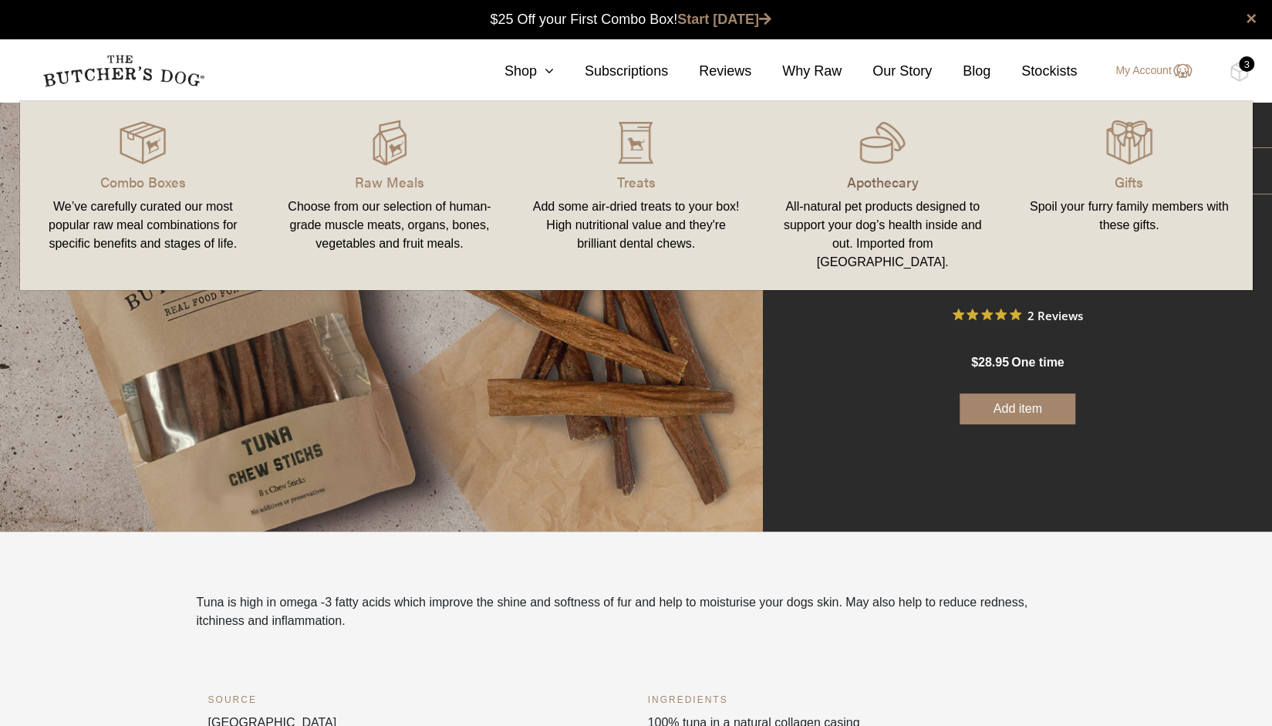
click at [885, 186] on p "Apothecary" at bounding box center [882, 181] width 210 height 21
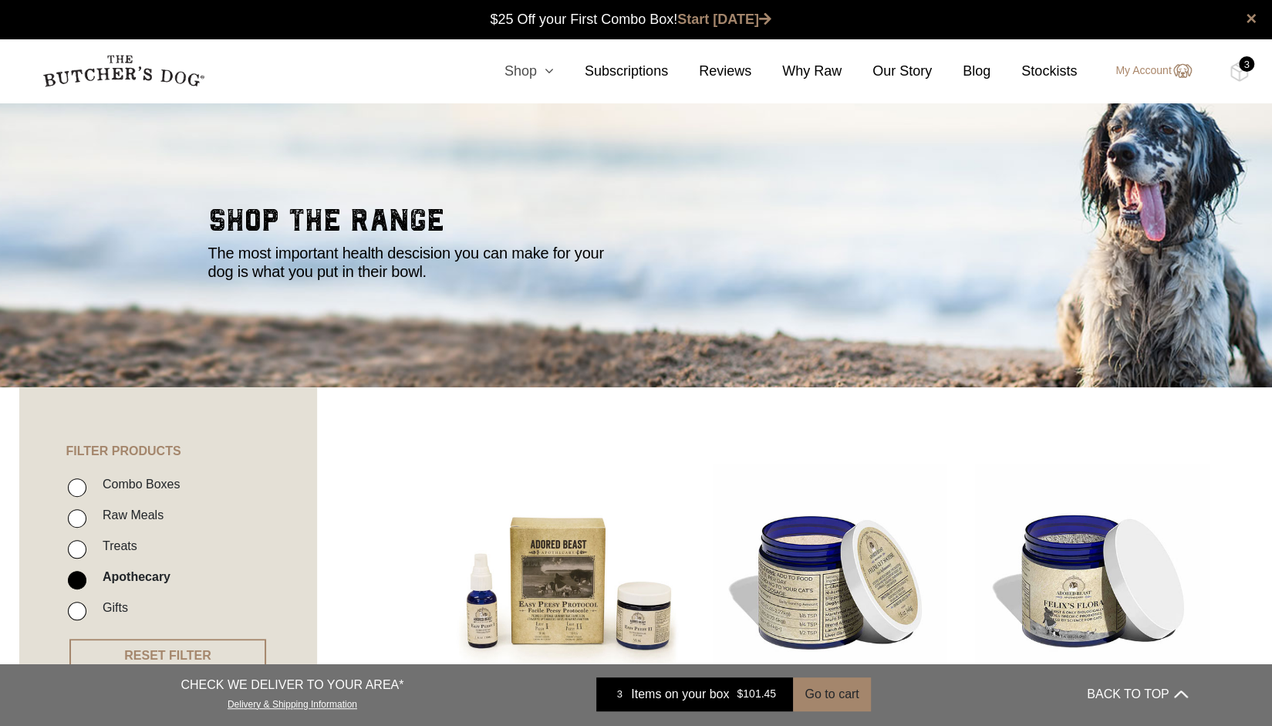
click at [536, 78] on link "Shop" at bounding box center [514, 71] width 80 height 21
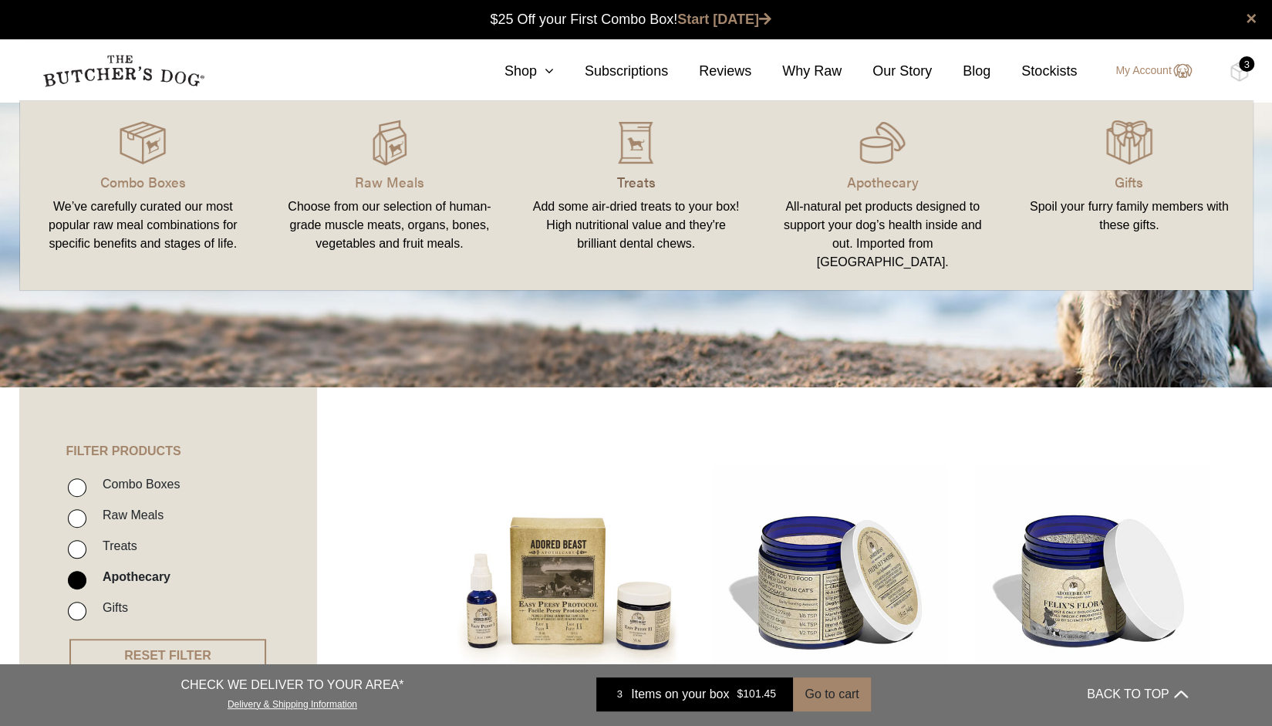
click at [628, 180] on p "Treats" at bounding box center [636, 181] width 210 height 21
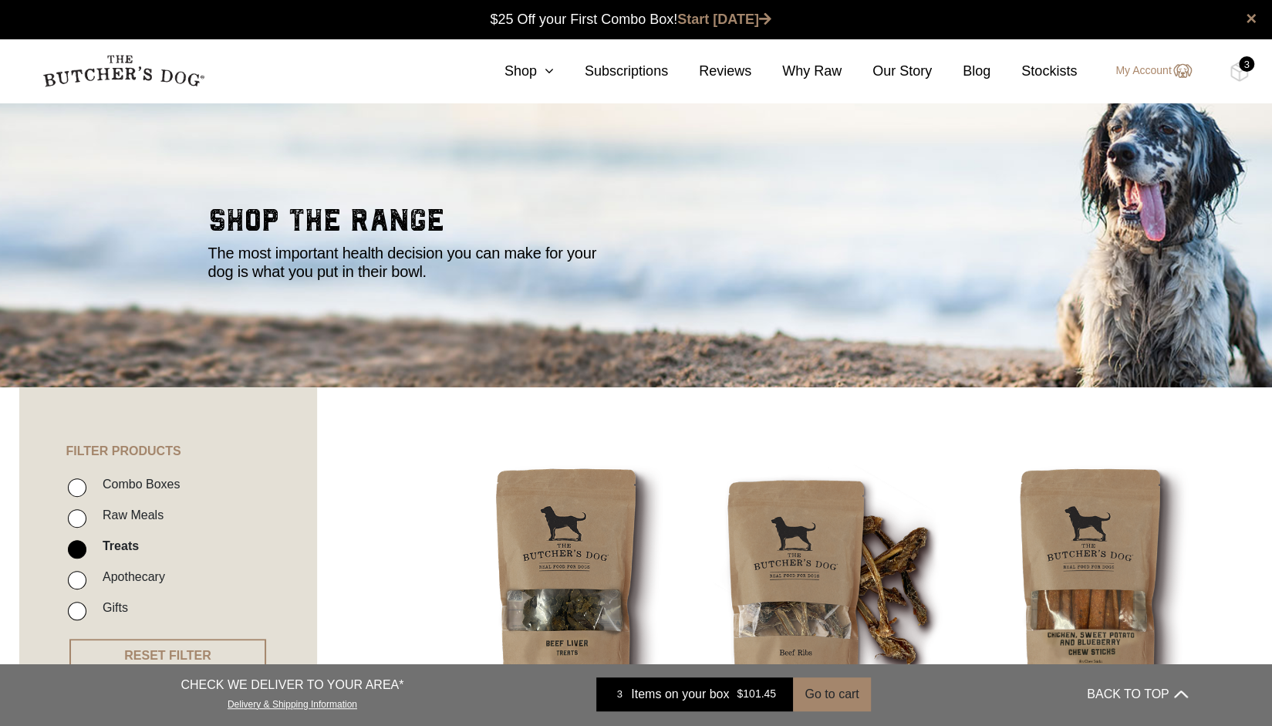
click at [1246, 69] on div "3" at bounding box center [1246, 63] width 15 height 15
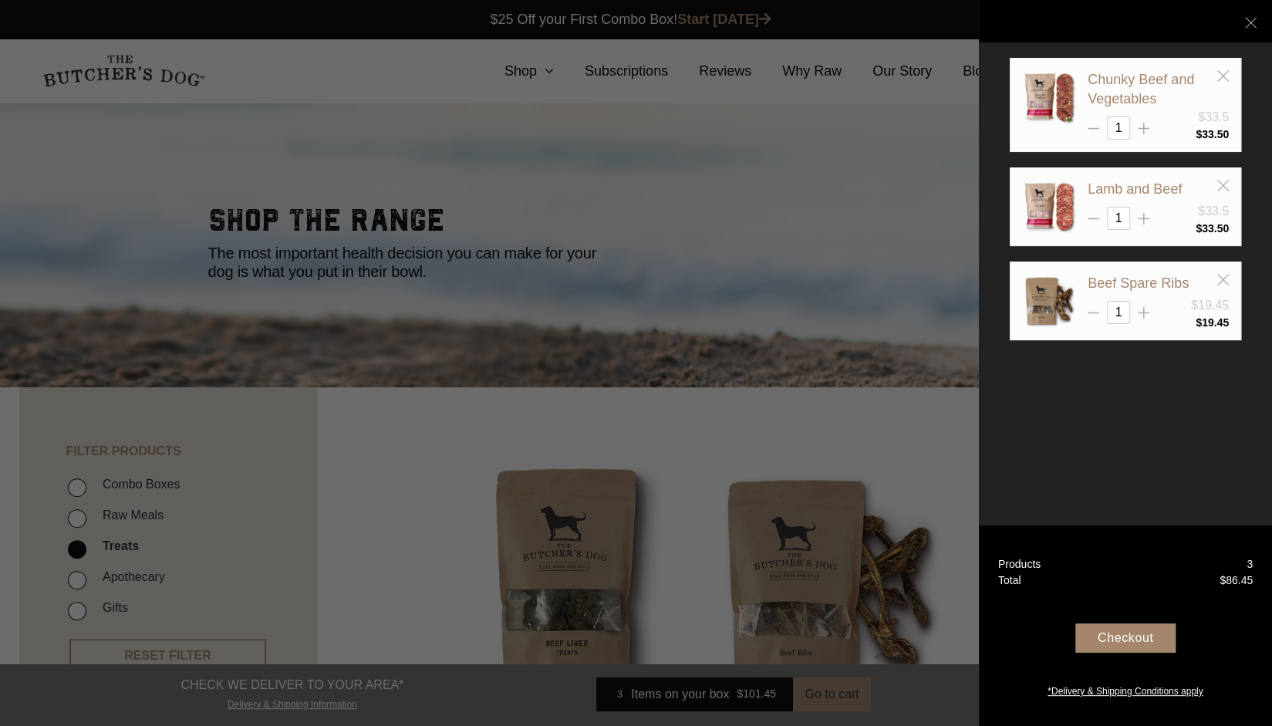
click at [1119, 635] on div "Checkout" at bounding box center [1125, 637] width 100 height 29
